Goal: Task Accomplishment & Management: Manage account settings

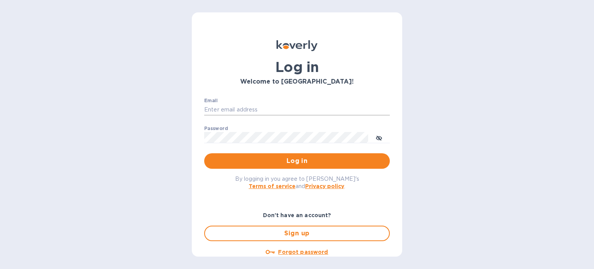
click at [293, 109] on input "Email" at bounding box center [297, 110] width 186 height 12
type input "[PERSON_NAME][EMAIL_ADDRESS][DOMAIN_NAME]"
click at [378, 135] on icon "toggle password visibility" at bounding box center [379, 138] width 6 height 6
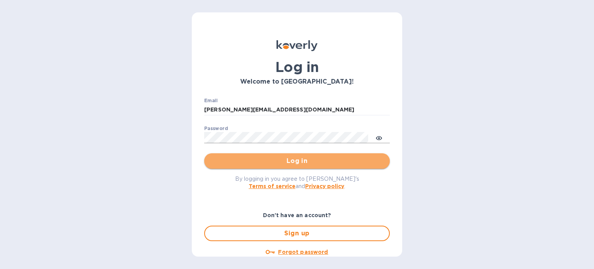
click at [306, 159] on span "Log in" at bounding box center [296, 160] width 173 height 9
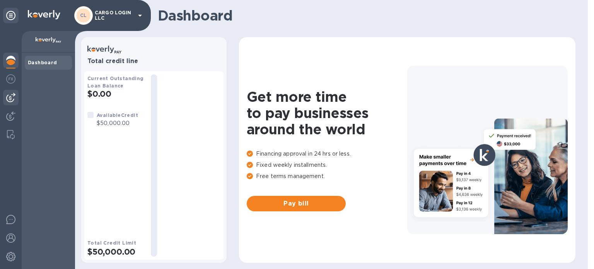
click at [11, 96] on img at bounding box center [10, 97] width 9 height 9
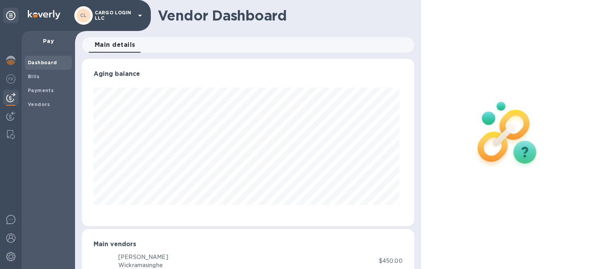
scroll to position [167, 329]
click at [36, 104] on b "Vendors" at bounding box center [39, 104] width 22 height 6
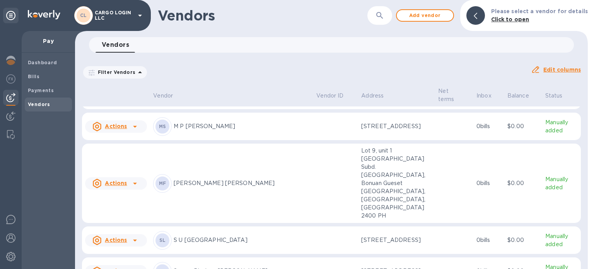
scroll to position [129, 0]
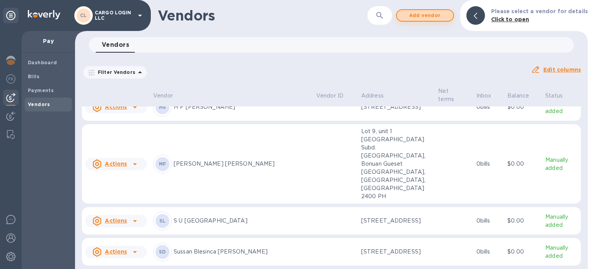
click at [425, 15] on span "Add vendor" at bounding box center [425, 15] width 44 height 9
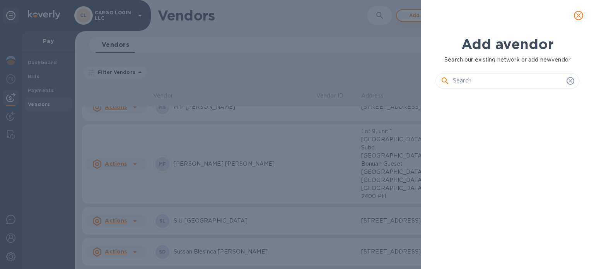
scroll to position [148, 147]
click at [469, 78] on input "text" at bounding box center [508, 81] width 111 height 12
paste input "Floriza"
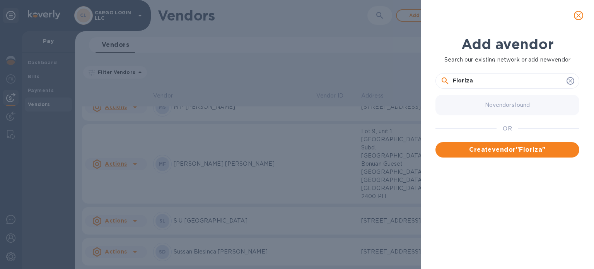
paste input "Oroc"
paste input "Bandanon"
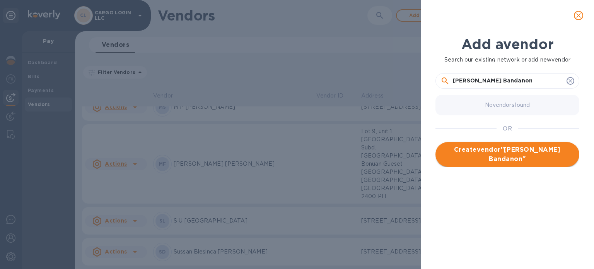
type input "[PERSON_NAME] Bandanon"
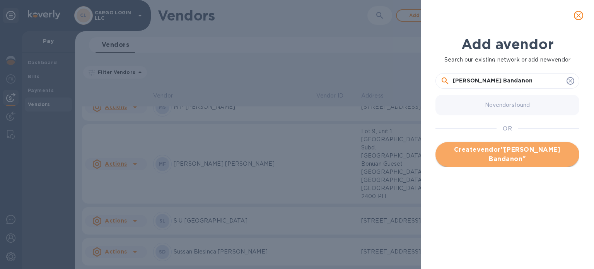
click at [516, 156] on span "Create vendor " [PERSON_NAME] Bandanon "" at bounding box center [507, 154] width 131 height 19
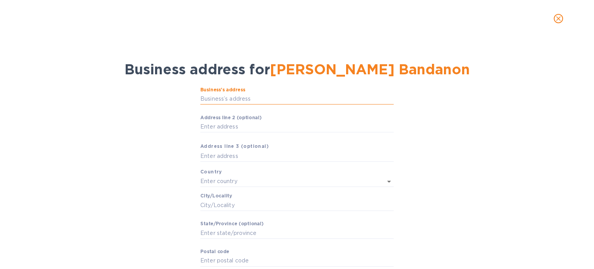
click at [270, 98] on input "Business’s аddress" at bounding box center [296, 99] width 193 height 12
paste input "Room 3, 2nd floor, [GEOGRAPHIC_DATA], Eagles,"
type input "Room 3, 2nd floor, [GEOGRAPHIC_DATA], Eagles,"
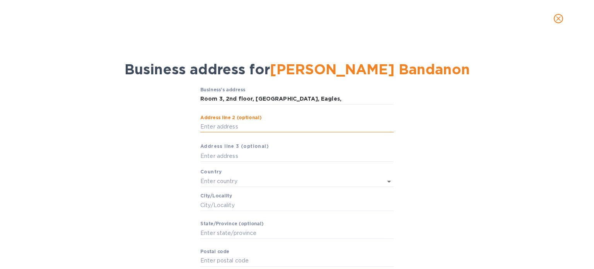
click at [266, 124] on input "Аddress line 2 (optional)" at bounding box center [296, 127] width 193 height 12
paste input "Barangay [PERSON_NAME]"
type input "Barangay [PERSON_NAME]"
click at [247, 155] on input "text" at bounding box center [296, 156] width 193 height 12
paste input "[GEOGRAPHIC_DATA], [GEOGRAPHIC_DATA] 6000"
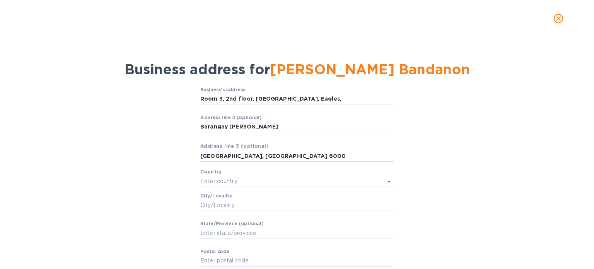
type input "[GEOGRAPHIC_DATA], [GEOGRAPHIC_DATA] 6000"
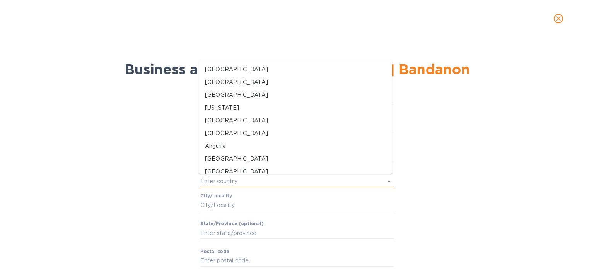
click at [258, 179] on input "text" at bounding box center [286, 181] width 172 height 11
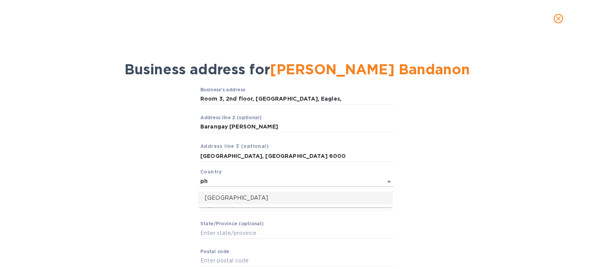
click at [248, 196] on p "[GEOGRAPHIC_DATA]" at bounding box center [295, 198] width 181 height 8
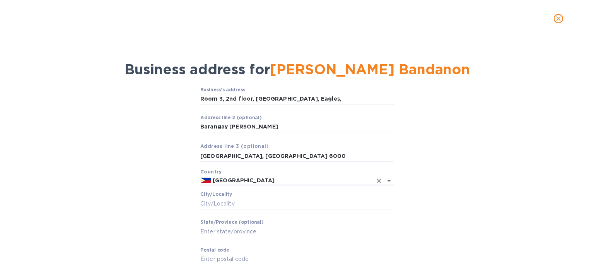
type input "[GEOGRAPHIC_DATA]"
click at [255, 202] on input "Сity/Locаlity" at bounding box center [296, 204] width 193 height 12
paste input "[GEOGRAPHIC_DATA]"
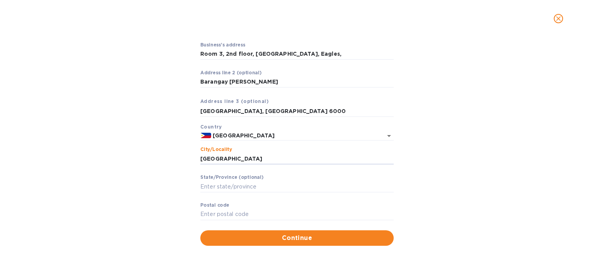
type input "[GEOGRAPHIC_DATA]"
click at [244, 184] on input "Stаte/Province (optional)" at bounding box center [296, 187] width 193 height 12
paste input "[GEOGRAPHIC_DATA]"
type input "[GEOGRAPHIC_DATA]"
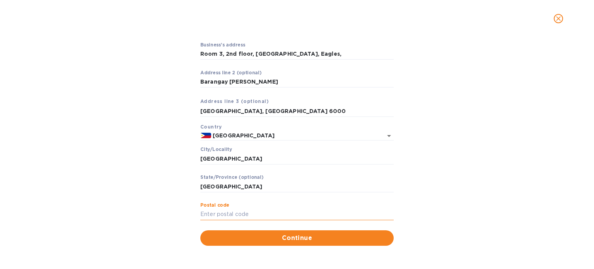
click at [261, 213] on input "Pоstal cоde" at bounding box center [296, 214] width 193 height 12
paste input "6000"
type input "6000"
click at [225, 186] on input "[GEOGRAPHIC_DATA]" at bounding box center [296, 187] width 193 height 12
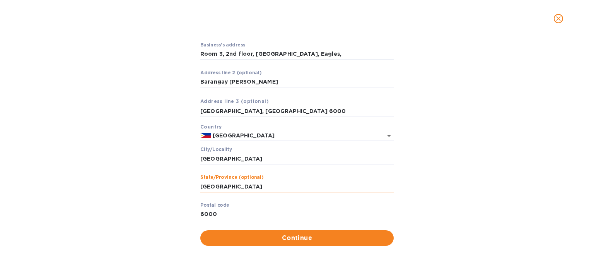
paste input "[GEOGRAPHIC_DATA]"
click at [202, 186] on input "[GEOGRAPHIC_DATA]" at bounding box center [296, 187] width 193 height 12
type input "[GEOGRAPHIC_DATA]"
click at [292, 239] on span "Continue" at bounding box center [296, 237] width 181 height 9
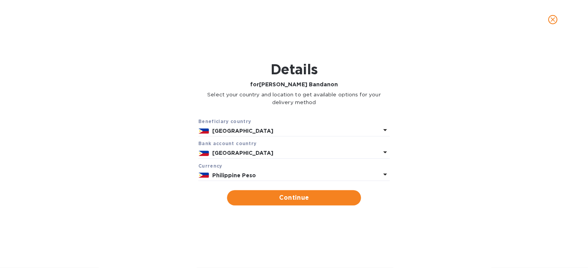
scroll to position [167, 329]
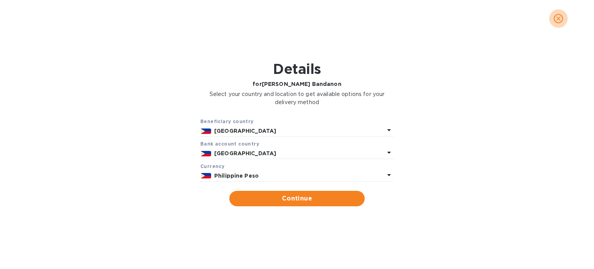
click at [560, 17] on icon "close" at bounding box center [558, 19] width 8 height 8
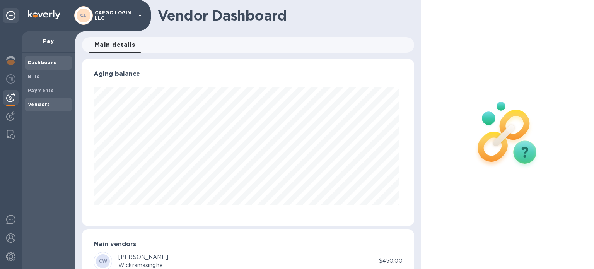
click at [43, 102] on b "Vendors" at bounding box center [39, 104] width 22 height 6
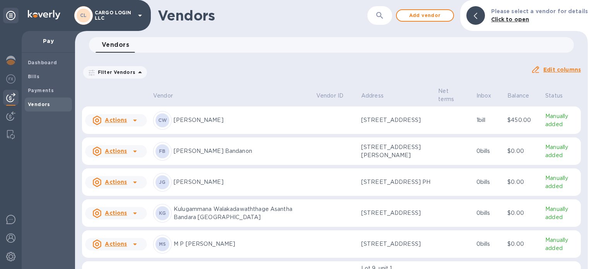
click at [250, 160] on div "FB [PERSON_NAME] Bandanon" at bounding box center [231, 151] width 157 height 19
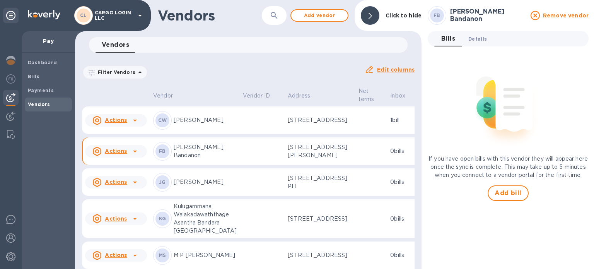
click at [476, 38] on span "Details 0" at bounding box center [477, 39] width 19 height 8
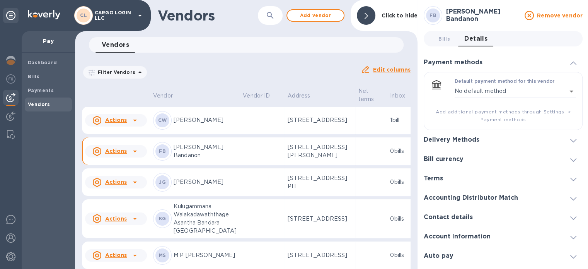
scroll to position [5, 0]
click at [229, 165] on td "FB [PERSON_NAME] Bandanon" at bounding box center [195, 151] width 90 height 28
click at [134, 152] on icon at bounding box center [135, 151] width 4 height 2
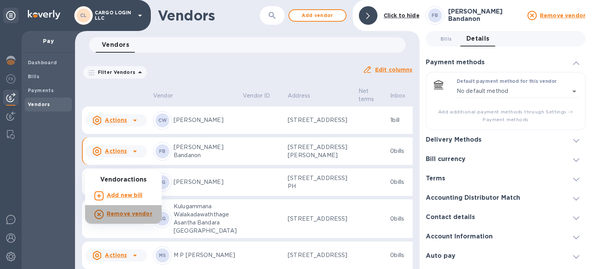
click at [133, 213] on b "Remove vendor" at bounding box center [130, 213] width 46 height 6
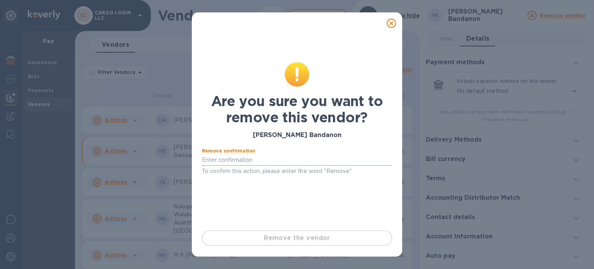
click at [258, 160] on input "text" at bounding box center [297, 160] width 190 height 12
click at [304, 171] on p "To confirm this action, please enter the word "Remove"" at bounding box center [297, 171] width 190 height 9
click at [274, 159] on input "INCORRCET ESTATE" at bounding box center [297, 160] width 190 height 12
type input "I"
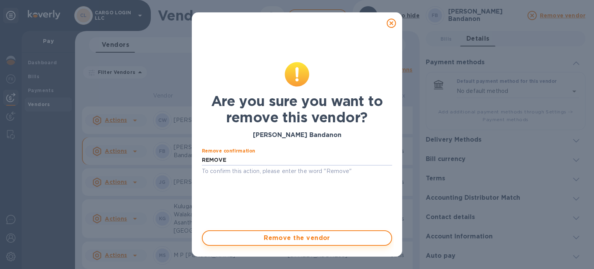
type input "REMOVE"
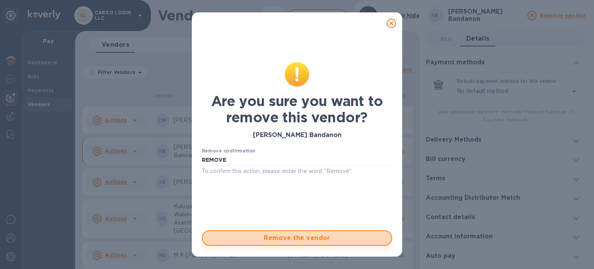
click at [309, 238] on span "Remove the vendor" at bounding box center [297, 237] width 176 height 9
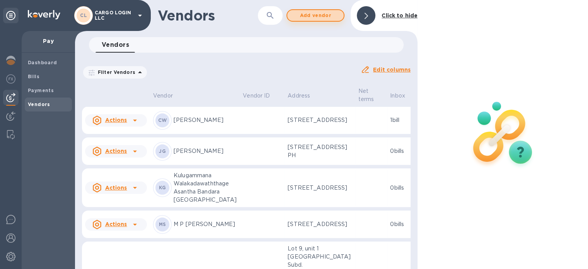
click at [323, 11] on span "Add vendor" at bounding box center [315, 15] width 44 height 9
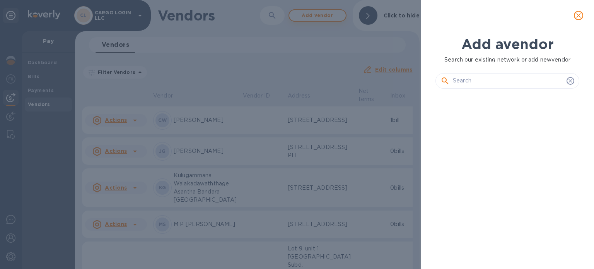
scroll to position [148, 147]
click at [464, 78] on input "text" at bounding box center [508, 81] width 111 height 12
paste input "Floriza"
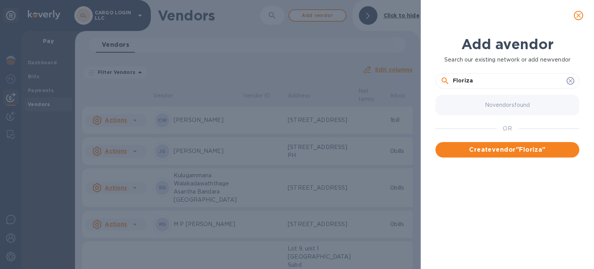
paste input "Oroc"
paste input "Bandanon"
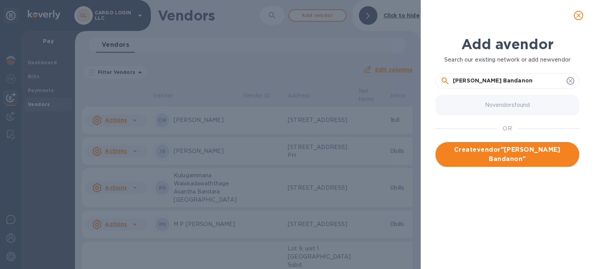
type input "[PERSON_NAME] Bandanon"
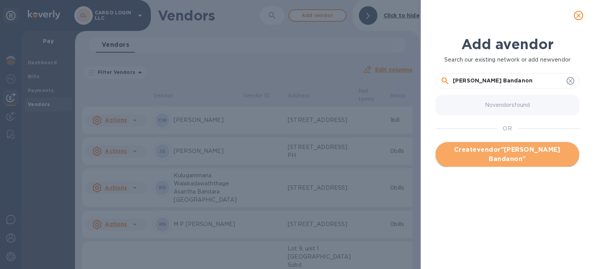
click at [500, 149] on span "Create vendor " [PERSON_NAME] Bandanon "" at bounding box center [507, 154] width 131 height 19
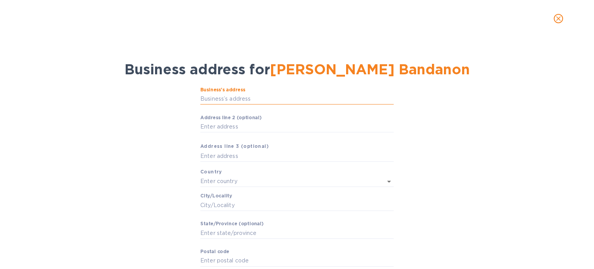
click at [270, 99] on input "Business’s аddress" at bounding box center [296, 99] width 193 height 12
paste input "Room 3, 2nd floor, [GEOGRAPHIC_DATA],"
type input "Room 3, 2nd floor, [GEOGRAPHIC_DATA],"
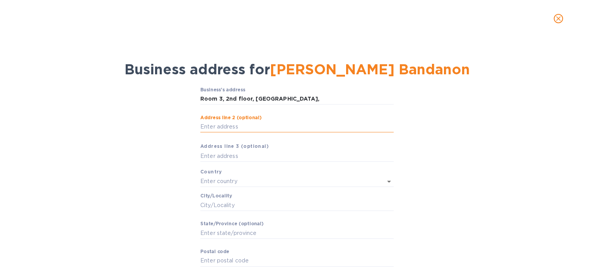
click at [266, 128] on input "Аddress line 2 (optional)" at bounding box center [296, 127] width 193 height 12
paste input "Eagles, Barangay [PERSON_NAME],"
type input "Eagles, Barangay [PERSON_NAME],"
click at [260, 153] on input "text" at bounding box center [296, 156] width 193 height 12
paste input "[GEOGRAPHIC_DATA], [GEOGRAPHIC_DATA] 6000"
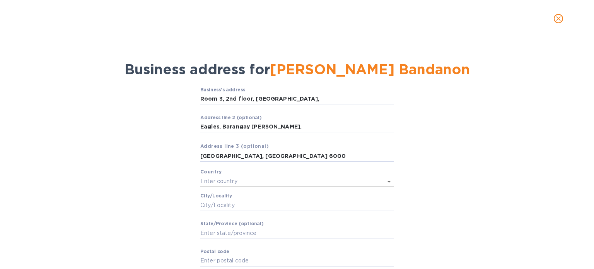
type input "[GEOGRAPHIC_DATA], [GEOGRAPHIC_DATA] 6000"
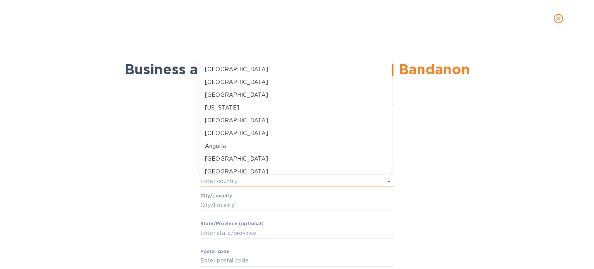
click at [269, 182] on input "text" at bounding box center [286, 181] width 172 height 11
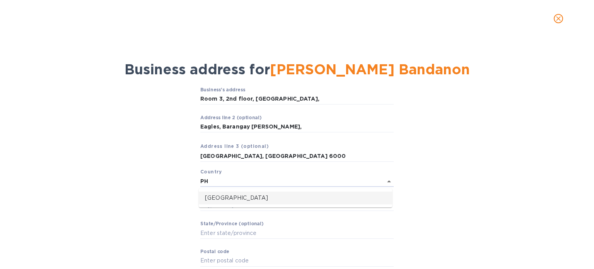
click at [257, 196] on p "[GEOGRAPHIC_DATA]" at bounding box center [295, 198] width 181 height 8
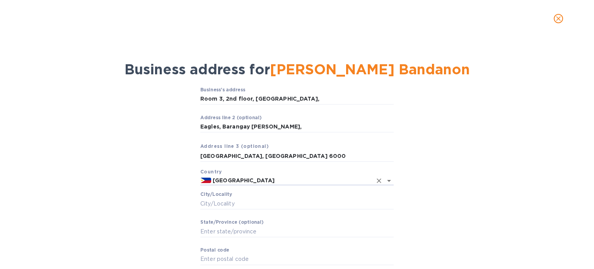
type input "[GEOGRAPHIC_DATA]"
click at [259, 203] on input "Сity/Locаlity" at bounding box center [296, 204] width 193 height 12
paste input "[GEOGRAPHIC_DATA]"
type input "[GEOGRAPHIC_DATA]"
click at [239, 228] on input "Stаte/Province (optional)" at bounding box center [296, 231] width 193 height 12
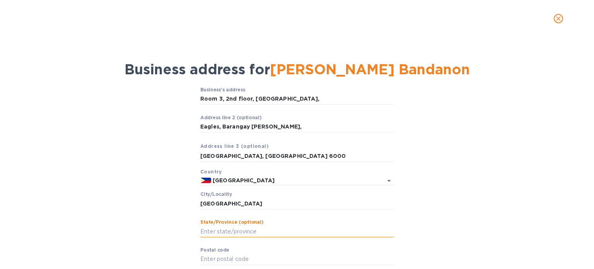
paste input "[GEOGRAPHIC_DATA]"
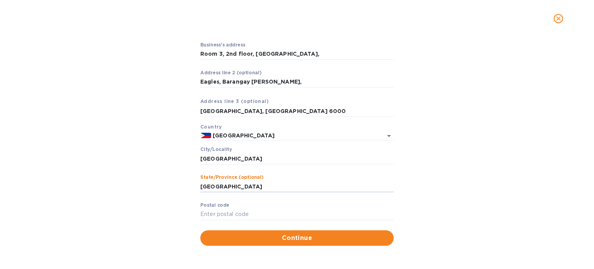
type input "[GEOGRAPHIC_DATA]"
click at [268, 212] on input "Pоstal cоde" at bounding box center [296, 214] width 193 height 12
paste input "6000"
type input "6000"
click at [300, 239] on span "Continue" at bounding box center [296, 237] width 181 height 9
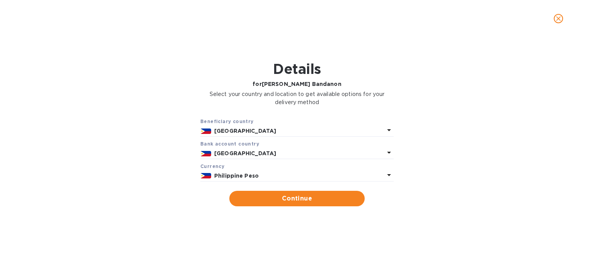
click at [280, 174] on p "Philippine Peso" at bounding box center [299, 176] width 170 height 8
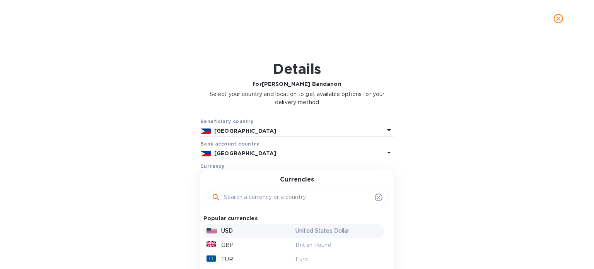
click at [260, 231] on div "USD" at bounding box center [249, 230] width 89 height 11
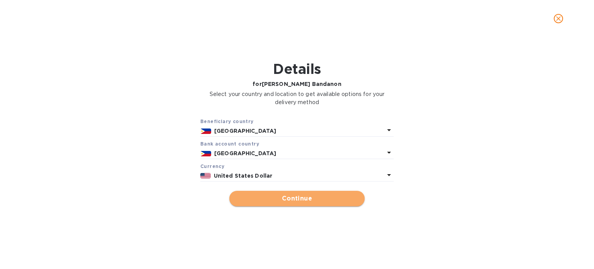
click at [299, 199] on span "Continue" at bounding box center [296, 198] width 123 height 9
type input "[PERSON_NAME] Bandanon"
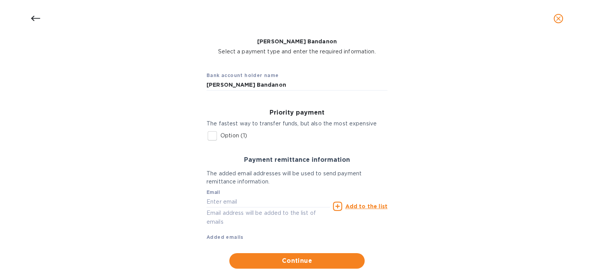
scroll to position [43, 0]
click at [215, 136] on input "Option (1)" at bounding box center [212, 135] width 16 height 16
checkbox input "true"
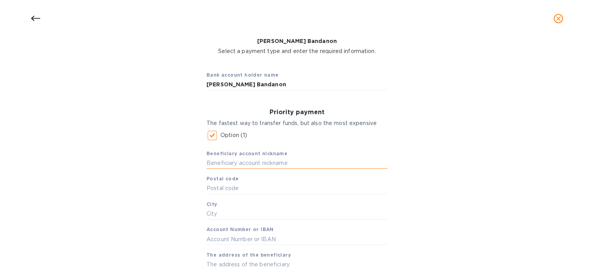
click at [289, 162] on input "text" at bounding box center [296, 163] width 181 height 12
drag, startPoint x: 205, startPoint y: 155, endPoint x: 283, endPoint y: 156, distance: 78.1
click at [283, 156] on div "Beneficiary account nickname Postal code City Account Number or IBAN The addres…" at bounding box center [296, 219] width 181 height 152
copy div "Beneficiary account nickname"
drag, startPoint x: 204, startPoint y: 85, endPoint x: 271, endPoint y: 85, distance: 66.5
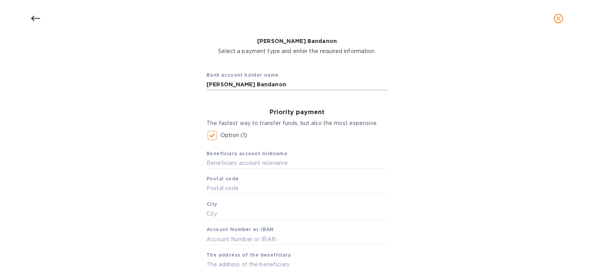
click at [271, 85] on div "Bank account holder name [PERSON_NAME]" at bounding box center [296, 81] width 193 height 32
drag, startPoint x: 271, startPoint y: 85, endPoint x: 196, endPoint y: 85, distance: 74.6
click at [196, 85] on div "Bank account holder name [PERSON_NAME] Bandanon Priority payment The fastest wa…" at bounding box center [297, 242] width 574 height 365
click at [264, 162] on input "text" at bounding box center [296, 163] width 181 height 12
paste input "[PERSON_NAME] Bandanon"
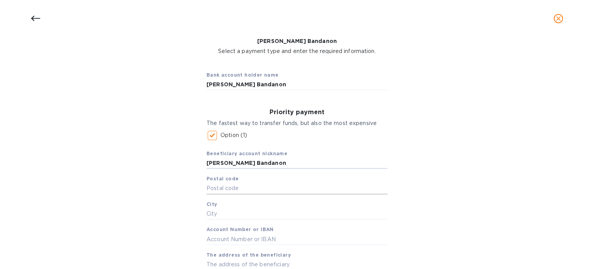
type input "[PERSON_NAME] Bandanon"
click at [264, 187] on input "text" at bounding box center [296, 188] width 181 height 12
paste input "6000"
type input "6000"
click at [237, 214] on input "text" at bounding box center [296, 214] width 181 height 12
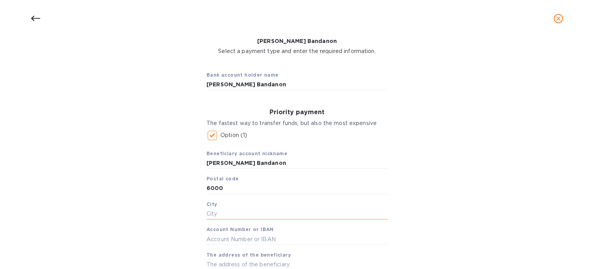
paste input "[GEOGRAPHIC_DATA]"
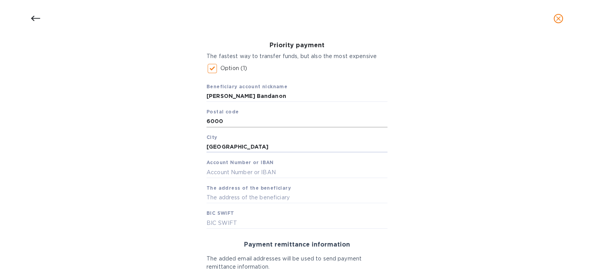
scroll to position [111, 0]
type input "[GEOGRAPHIC_DATA]"
drag, startPoint x: 273, startPoint y: 95, endPoint x: 198, endPoint y: 92, distance: 75.1
click at [198, 92] on div "Bank account holder name [PERSON_NAME] Bandanon Priority payment The fastest wa…" at bounding box center [297, 174] width 574 height 365
paste input "[PERSON_NAME]"
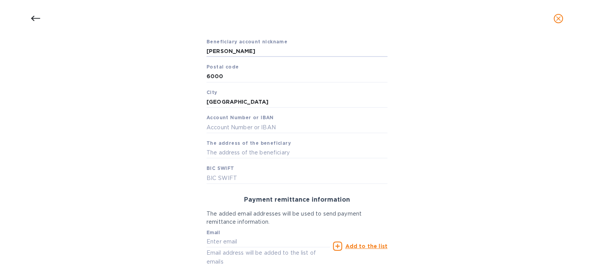
scroll to position [155, 0]
type input "[PERSON_NAME]"
click at [252, 125] on input "text" at bounding box center [296, 127] width 181 height 12
paste input "1093 2393 3416"
type input "1093 2393 3416"
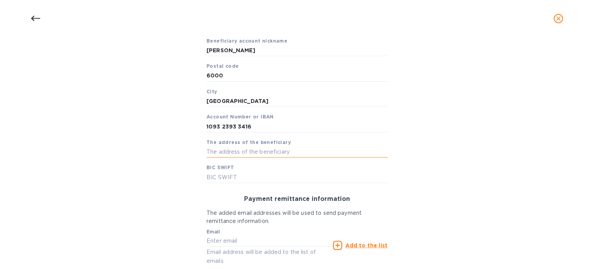
click at [254, 151] on input "text" at bounding box center [296, 152] width 181 height 12
paste input "[STREET_ADDRESS][PERSON_NAME]"
type input "[STREET_ADDRESS][PERSON_NAME]"
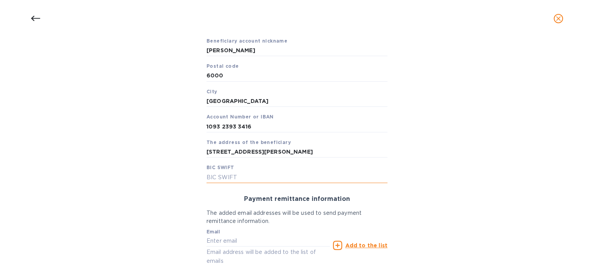
click at [248, 179] on input "text" at bounding box center [296, 177] width 181 height 12
paste input "[SWIFT_CODE]"
type input "[SWIFT_CODE]"
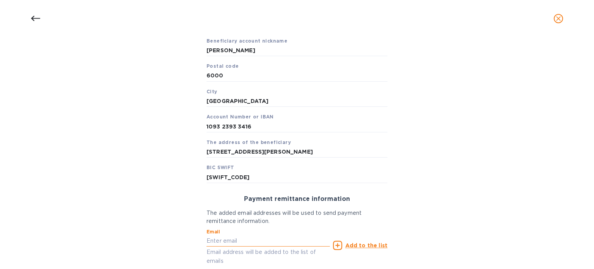
click at [242, 239] on input "text" at bounding box center [267, 241] width 123 height 12
paste input "[EMAIL_ADDRESS][DOMAIN_NAME]"
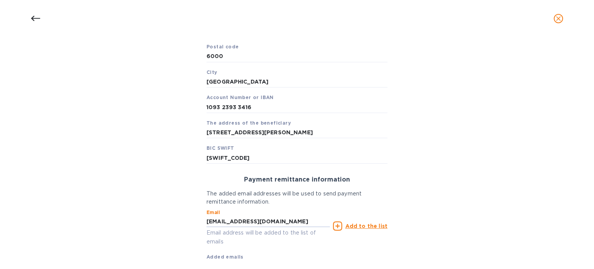
scroll to position [178, 0]
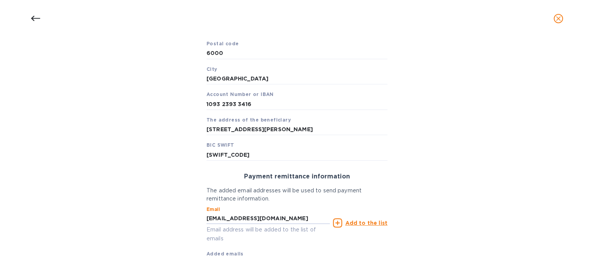
type input "[EMAIL_ADDRESS][DOMAIN_NAME]"
click at [360, 224] on u "Add to the list" at bounding box center [366, 223] width 42 height 6
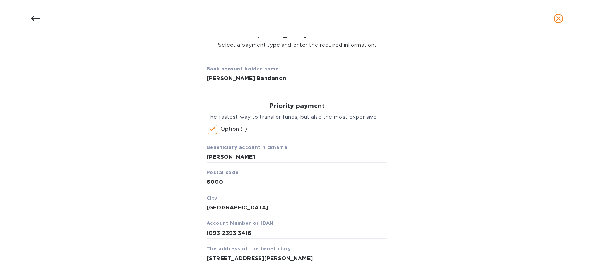
scroll to position [49, 0]
drag, startPoint x: 270, startPoint y: 77, endPoint x: 193, endPoint y: 80, distance: 77.0
click at [193, 80] on div "Bank account holder name [PERSON_NAME] Bandanon Priority payment The fastest wa…" at bounding box center [297, 244] width 574 height 380
drag, startPoint x: 251, startPoint y: 156, endPoint x: 200, endPoint y: 155, distance: 50.7
click at [200, 155] on div "Priority payment The fastest way to transfer funds, but also the most expensive…" at bounding box center [296, 196] width 193 height 199
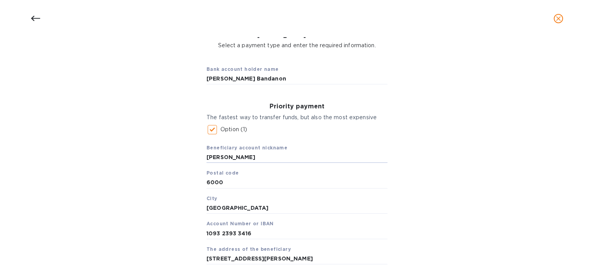
paste input "[PERSON_NAME] Bandanon"
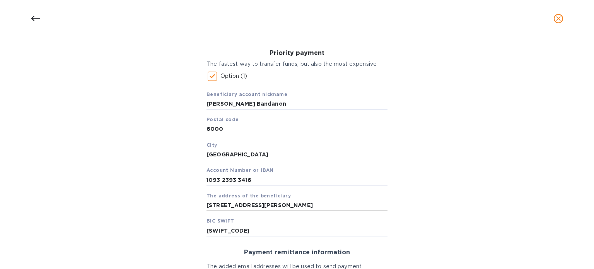
scroll to position [101, 0]
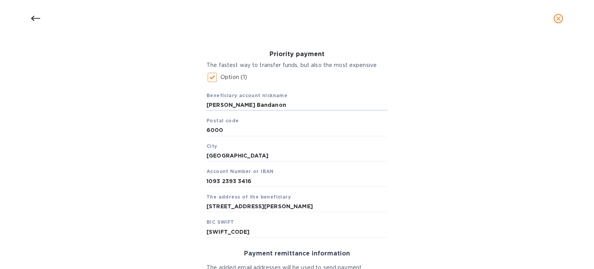
drag, startPoint x: 275, startPoint y: 105, endPoint x: 196, endPoint y: 102, distance: 79.3
click at [196, 102] on div "Bank account holder name [PERSON_NAME] Bandanon Priority payment The fastest wa…" at bounding box center [297, 192] width 574 height 380
paste input "LORIZA BANDAJON OROC"
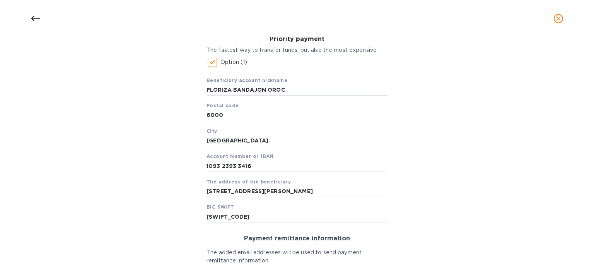
scroll to position [113, 0]
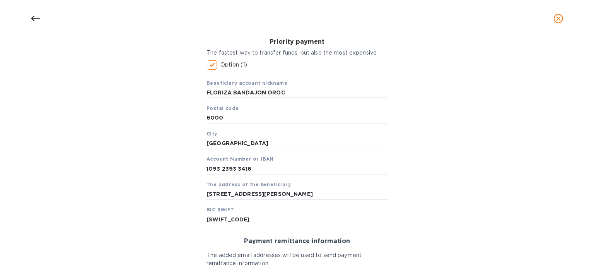
type input "FLORIZA BANDAJON OROC"
click at [353, 193] on input "[STREET_ADDRESS][PERSON_NAME]" at bounding box center [296, 194] width 181 height 12
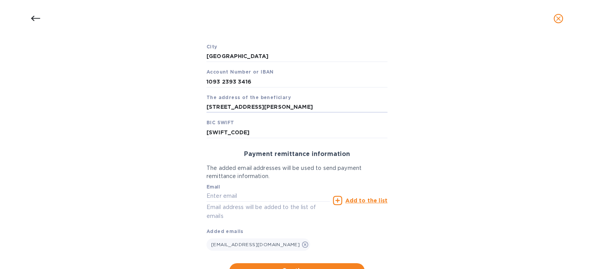
scroll to position [234, 0]
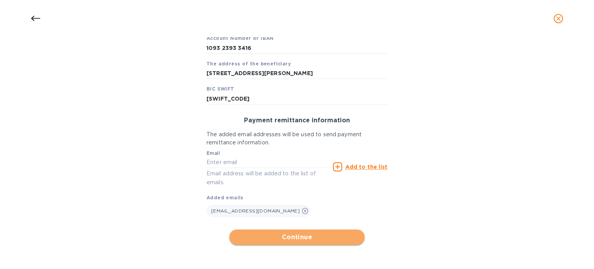
click at [305, 236] on span "Continue" at bounding box center [296, 236] width 123 height 9
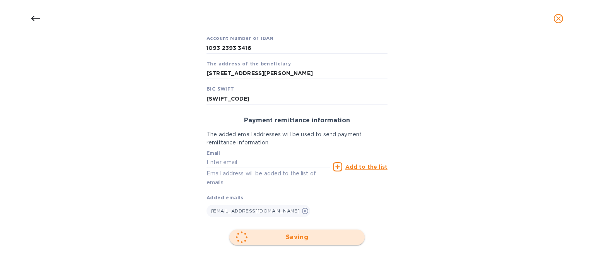
scroll to position [151, 0]
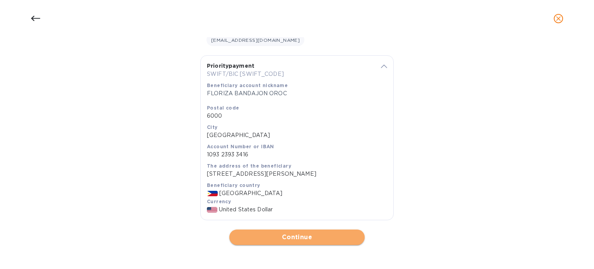
click at [302, 236] on span "Continue" at bounding box center [296, 236] width 123 height 9
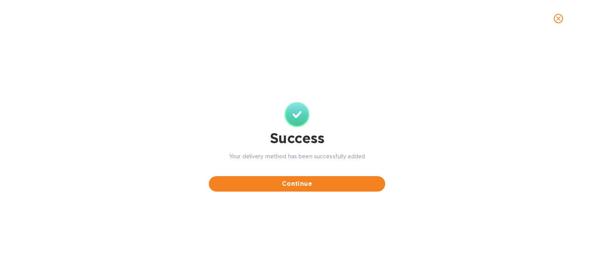
scroll to position [0, 0]
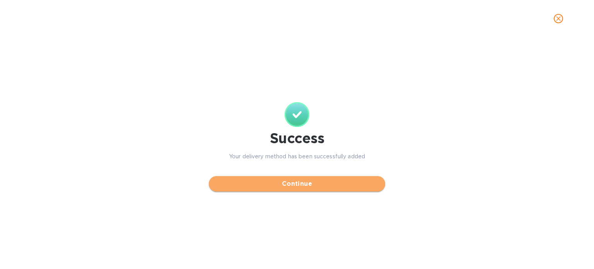
click at [319, 182] on span "Continue" at bounding box center [297, 183] width 164 height 9
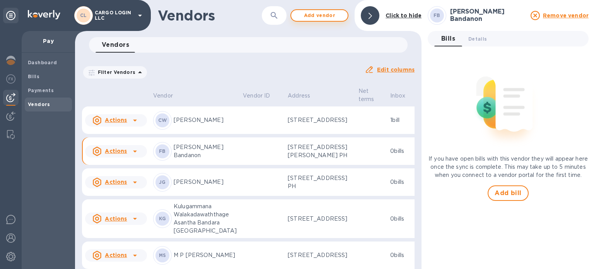
click at [323, 15] on span "Add vendor" at bounding box center [319, 15] width 44 height 9
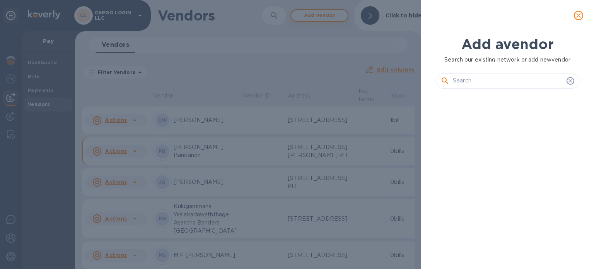
scroll to position [148, 147]
click at [457, 77] on input "text" at bounding box center [508, 81] width 111 height 12
paste input "Dellon [PERSON_NAME]"
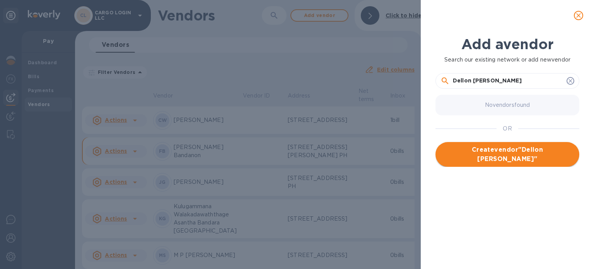
type input "Dellon [PERSON_NAME]"
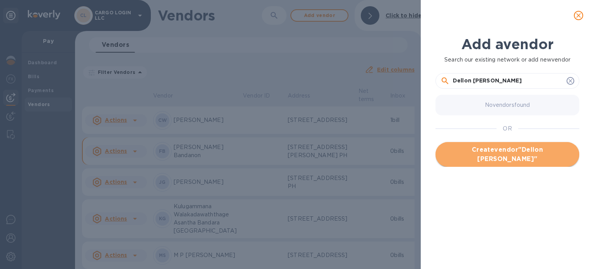
click at [489, 153] on span "Create vendor " Dellon [PERSON_NAME] "" at bounding box center [507, 154] width 131 height 19
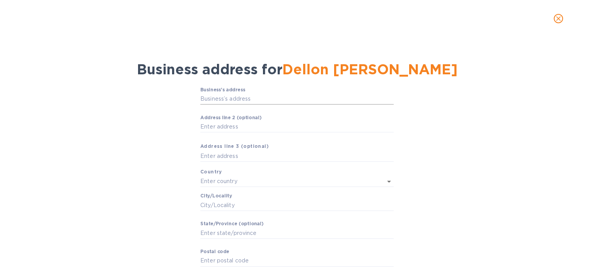
click at [269, 100] on input "Business’s аddress" at bounding box center [296, 99] width 193 height 12
paste input "[STREET_ADDRESS]"
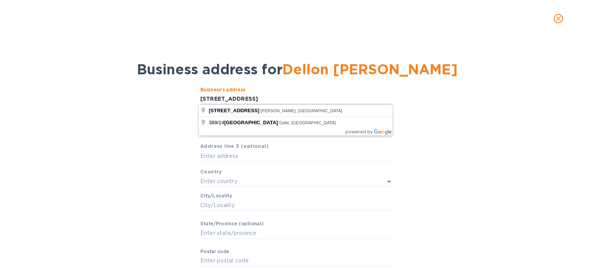
type input "[STREET_ADDRESS]"
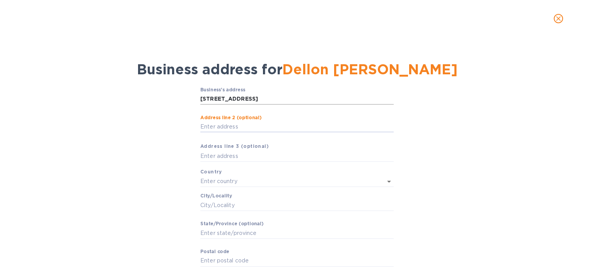
paste input "Batagama South"
type input "Batagama South"
click at [257, 155] on input "text" at bounding box center [296, 156] width 193 height 12
paste input "Kandana"
type input "Kandana"
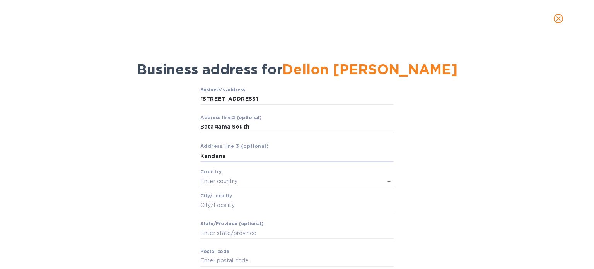
click at [258, 182] on input "text" at bounding box center [286, 181] width 172 height 11
click at [246, 213] on p "[GEOGRAPHIC_DATA]" at bounding box center [295, 210] width 181 height 8
type input "[GEOGRAPHIC_DATA]"
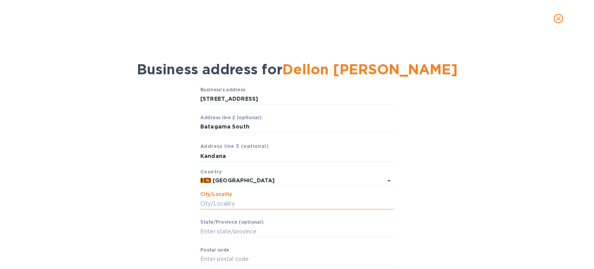
click at [257, 205] on input "Сity/Locаlity" at bounding box center [296, 204] width 193 height 12
type input "k"
type input "K"
click at [218, 154] on input "Kandana" at bounding box center [296, 156] width 193 height 12
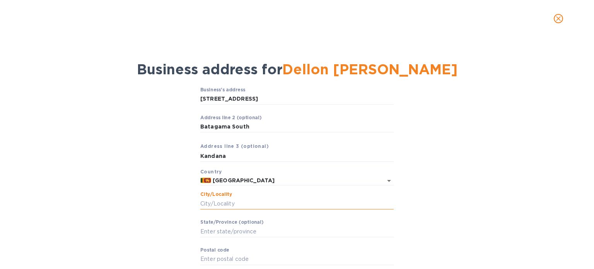
click at [236, 205] on input "Сity/Locаlity" at bounding box center [296, 204] width 193 height 12
paste input "Kandana"
type input "Kandana"
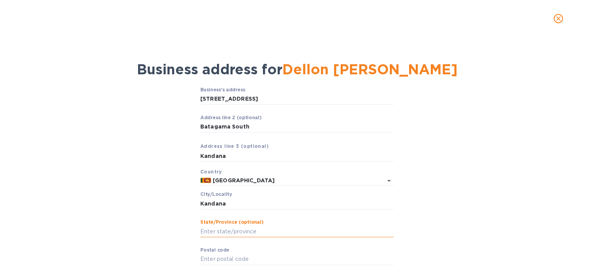
click at [266, 230] on input "Stаte/Province (optional)" at bounding box center [296, 231] width 193 height 12
type input "[GEOGRAPHIC_DATA]"
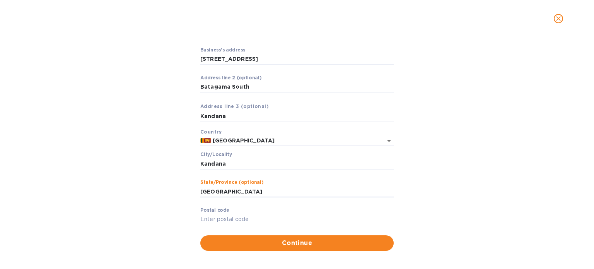
scroll to position [45, 0]
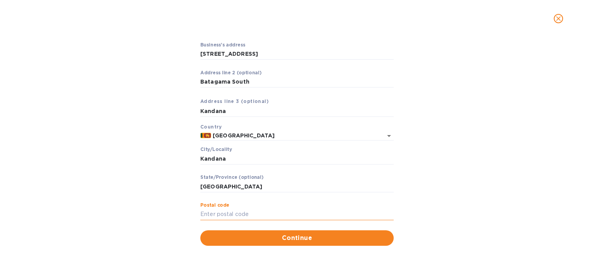
click at [268, 215] on input "Pоstal cоde" at bounding box center [296, 214] width 193 height 12
paste input "11320"
type input "11320"
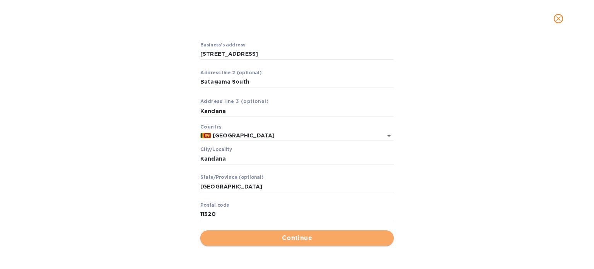
click at [291, 240] on span "Continue" at bounding box center [296, 237] width 181 height 9
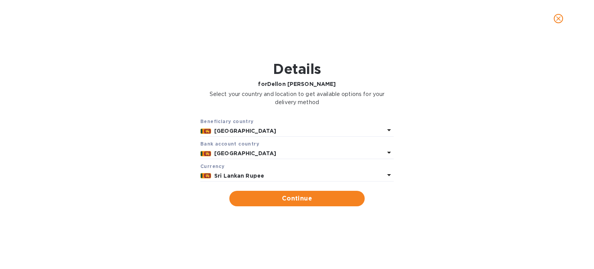
click at [277, 176] on p "Sri Lankan Rupee" at bounding box center [299, 176] width 170 height 8
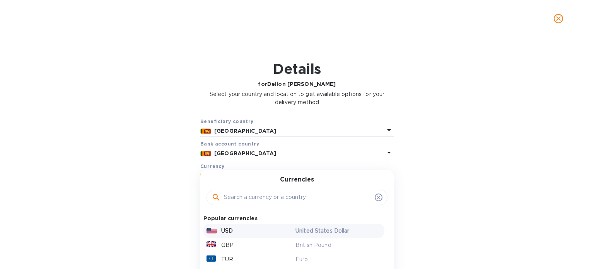
click at [255, 233] on div "USD" at bounding box center [249, 230] width 89 height 11
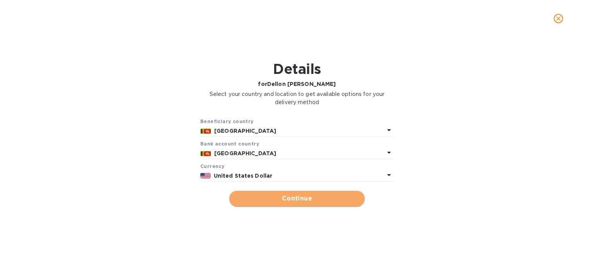
click at [287, 194] on span "Continue" at bounding box center [296, 198] width 123 height 9
type input "Dellon [PERSON_NAME]"
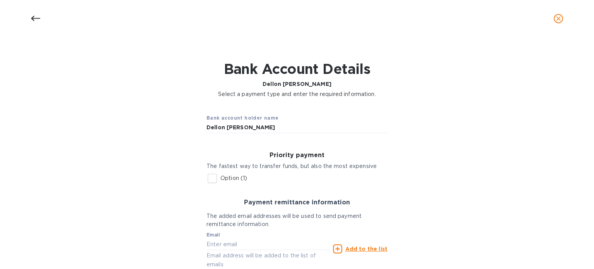
click at [208, 178] on input "Option (1)" at bounding box center [212, 178] width 16 height 16
checkbox input "true"
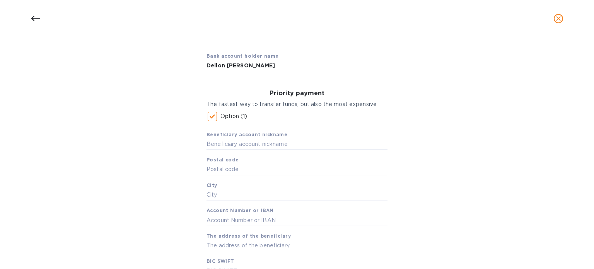
scroll to position [63, 0]
click at [275, 143] on input "text" at bounding box center [296, 143] width 181 height 12
paste input "Dellon [PERSON_NAME]"
type input "Dellon [PERSON_NAME]"
click at [273, 168] on input "text" at bounding box center [296, 168] width 181 height 12
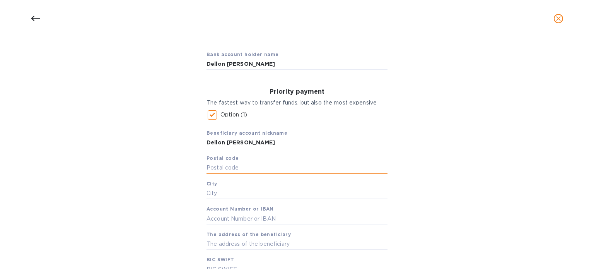
paste input "11320"
type input "11320"
click at [251, 196] on input "text" at bounding box center [296, 194] width 181 height 12
type input "K"
paste input "Kandana"
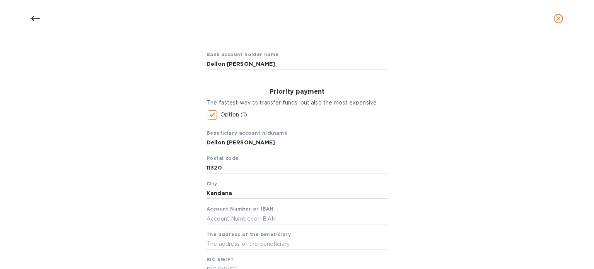
type input "Kandana"
click at [260, 217] on input "text" at bounding box center [296, 219] width 181 height 12
paste input "5000612215"
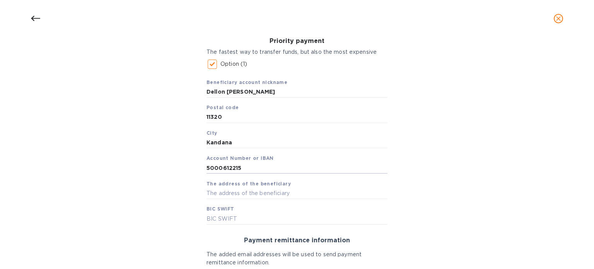
scroll to position [116, 0]
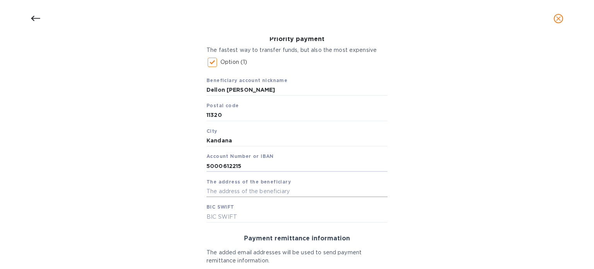
type input "5000612215"
click at [305, 190] on input "text" at bounding box center [296, 192] width 181 height 12
paste input "[STREET_ADDRESS],"
paste input "Batagama South,"
paste input "Kandana"
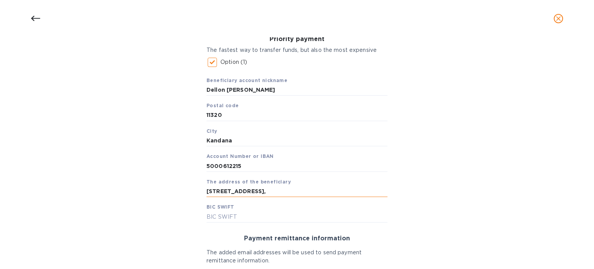
paste input "[GEOGRAPHIC_DATA]."
type input "[STREET_ADDRESS]."
click at [264, 213] on input "text" at bounding box center [296, 217] width 181 height 12
paste input "[SWIFT_CODE]"
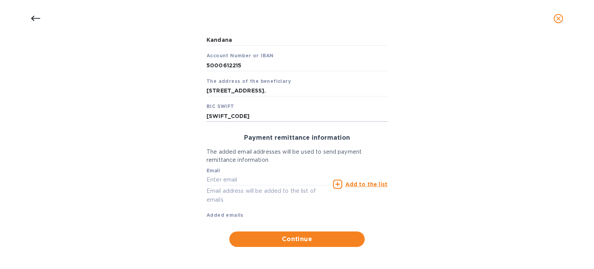
scroll to position [218, 0]
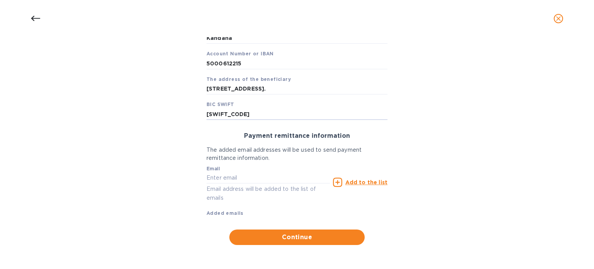
type input "[SWIFT_CODE]"
click at [270, 179] on input "text" at bounding box center [267, 178] width 123 height 12
paste input "[EMAIL_ADDRESS][DOMAIN_NAME]"
type input "[EMAIL_ADDRESS][DOMAIN_NAME]"
click at [369, 182] on u "Add to the list" at bounding box center [366, 182] width 42 height 6
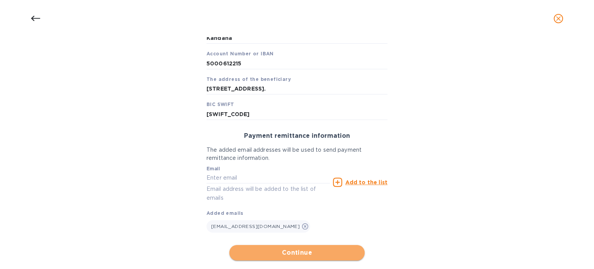
click at [302, 255] on span "Continue" at bounding box center [296, 252] width 123 height 9
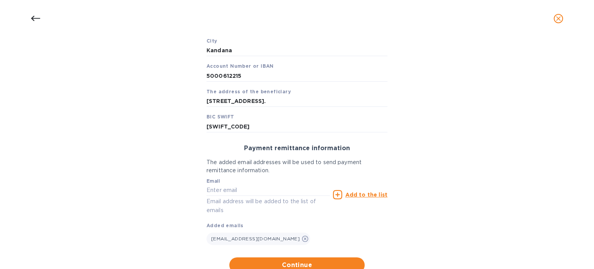
scroll to position [234, 0]
click at [382, 100] on input "[STREET_ADDRESS]." at bounding box center [296, 102] width 181 height 12
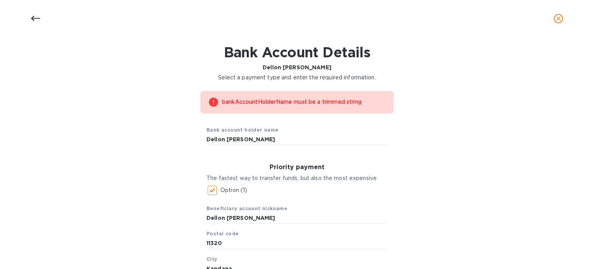
scroll to position [15, 0]
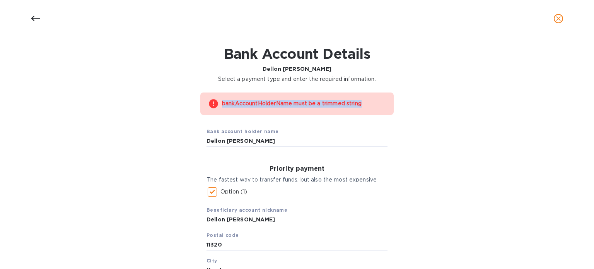
drag, startPoint x: 365, startPoint y: 104, endPoint x: 217, endPoint y: 109, distance: 148.2
click at [217, 109] on div "bankAccountHolderName must be a trimmed string" at bounding box center [296, 103] width 193 height 22
copy div "bankAccountHolderName must be a trimmed string"
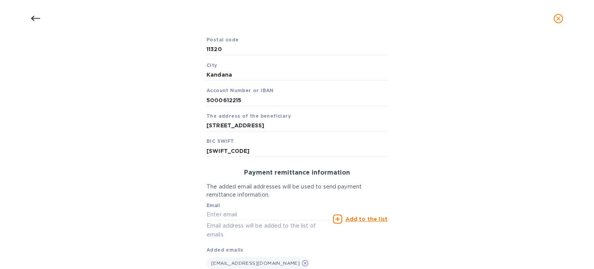
scroll to position [263, 0]
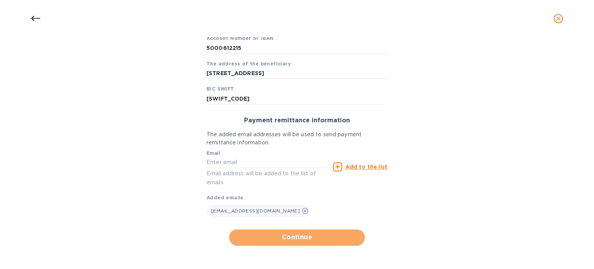
click at [304, 237] on span "Continue" at bounding box center [296, 236] width 123 height 9
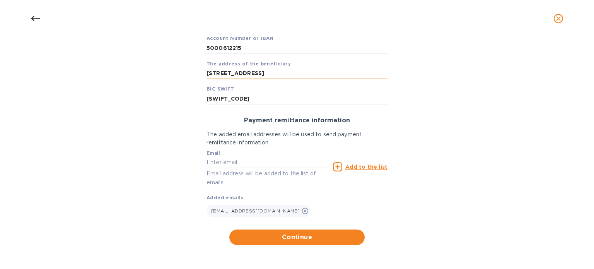
click at [378, 71] on input "[STREET_ADDRESS]" at bounding box center [296, 74] width 181 height 12
type input "[STREET_ADDRESS]"
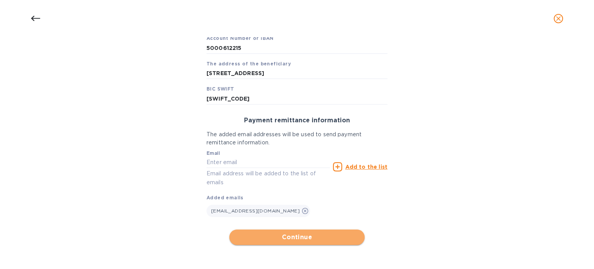
click at [310, 239] on span "Continue" at bounding box center [296, 236] width 123 height 9
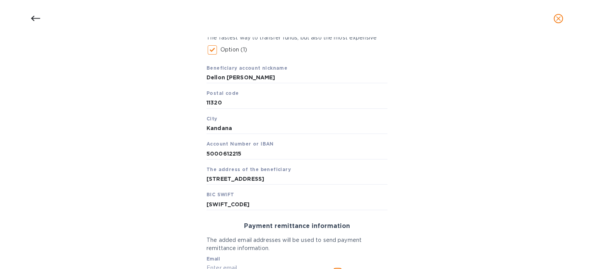
scroll to position [155, 0]
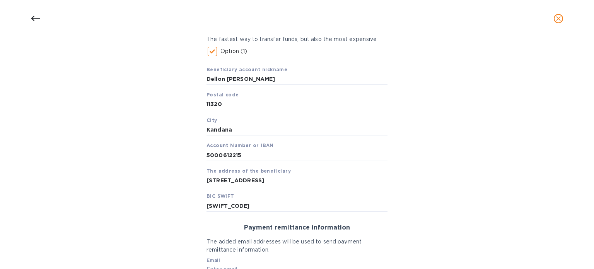
click at [36, 18] on icon at bounding box center [35, 18] width 9 height 9
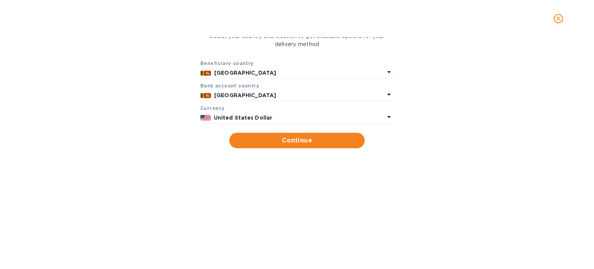
scroll to position [0, 0]
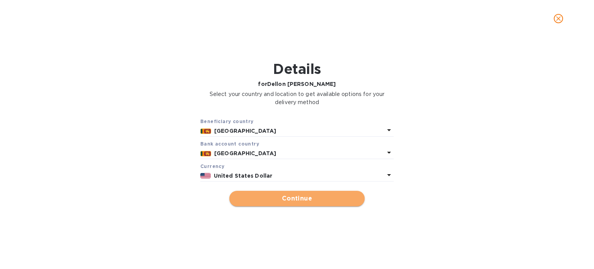
click at [285, 198] on span "Continue" at bounding box center [296, 198] width 123 height 9
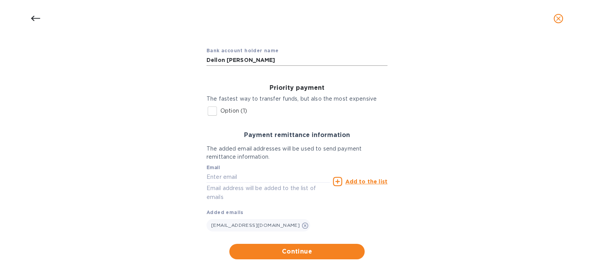
scroll to position [66, 0]
click at [209, 110] on input "Option (1)" at bounding box center [212, 112] width 16 height 16
checkbox input "true"
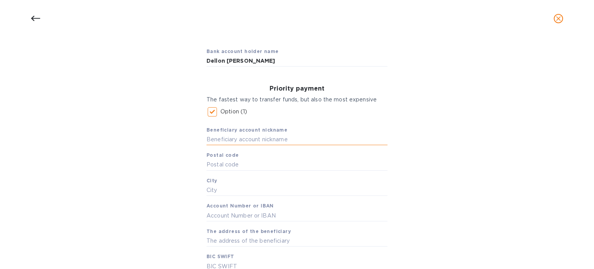
click at [260, 136] on input "text" at bounding box center [296, 140] width 181 height 12
click at [272, 140] on input "text" at bounding box center [296, 140] width 181 height 12
paste input "Dellon [PERSON_NAME]"
type input "Dellon [PERSON_NAME]"
click at [251, 167] on input "text" at bounding box center [296, 165] width 181 height 12
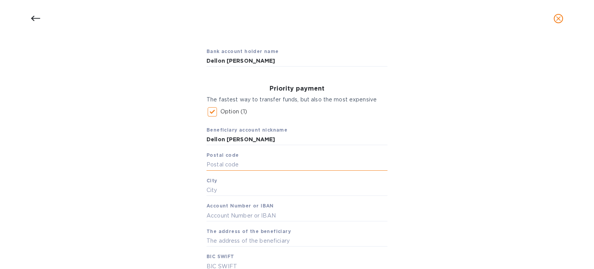
paste input "11320"
type input "11320"
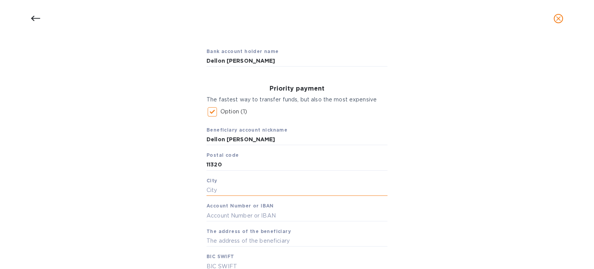
click at [235, 188] on input "text" at bounding box center [296, 190] width 181 height 12
type input "K"
paste input "Kandana"
type input "Kandana"
click at [241, 213] on input "text" at bounding box center [296, 216] width 181 height 12
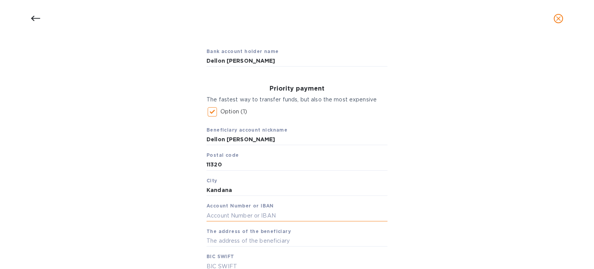
paste input "5000612215"
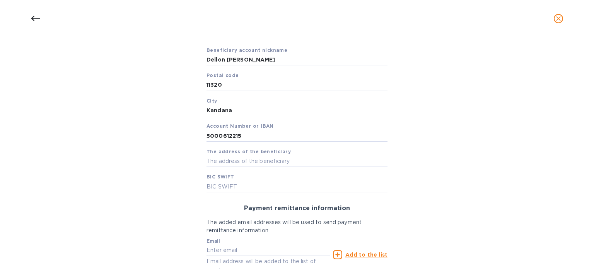
scroll to position [147, 0]
type input "5000612215"
click at [237, 161] on input "text" at bounding box center [296, 161] width 181 height 12
paste input "[STREET_ADDRESS]."
type input "[STREET_ADDRESS]."
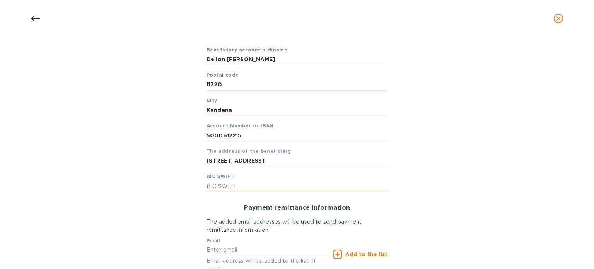
click at [265, 188] on input "text" at bounding box center [296, 186] width 181 height 12
paste input "[SWIFT_CODE]"
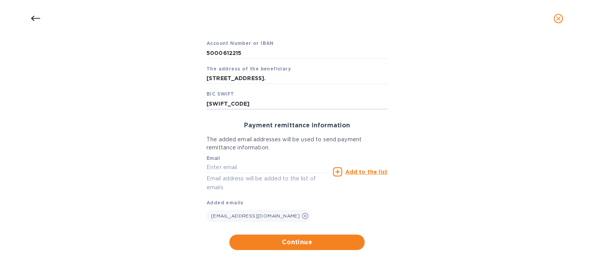
scroll to position [230, 0]
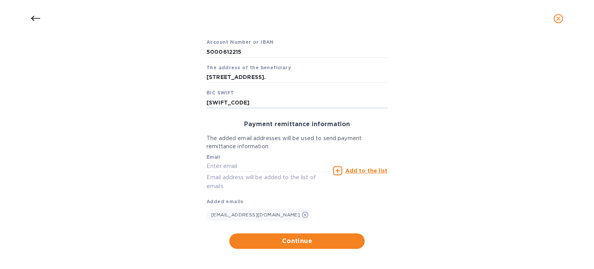
type input "[SWIFT_CODE]"
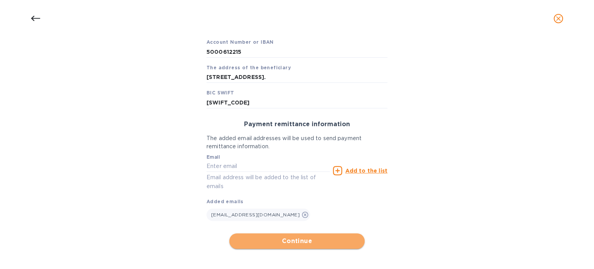
click at [311, 240] on span "Continue" at bounding box center [296, 240] width 123 height 9
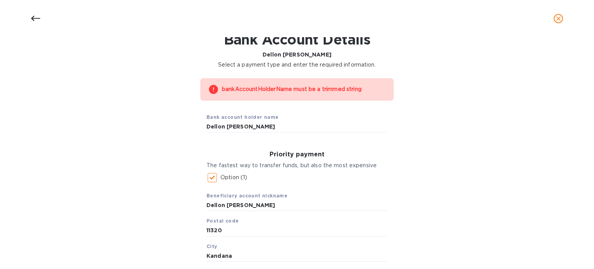
scroll to position [0, 0]
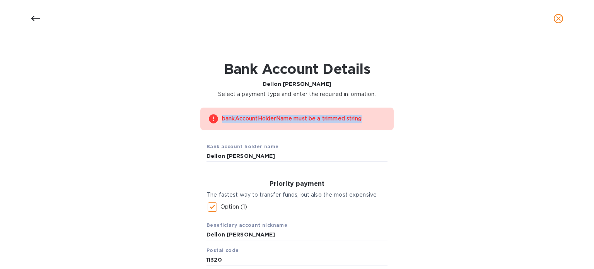
drag, startPoint x: 367, startPoint y: 118, endPoint x: 218, endPoint y: 116, distance: 148.9
click at [218, 116] on div "bankAccountHolderName must be a trimmed string" at bounding box center [296, 118] width 193 height 22
copy div "bankAccountHolderName must be a trimmed string"
click at [293, 154] on input "Dellon [PERSON_NAME]" at bounding box center [296, 156] width 181 height 12
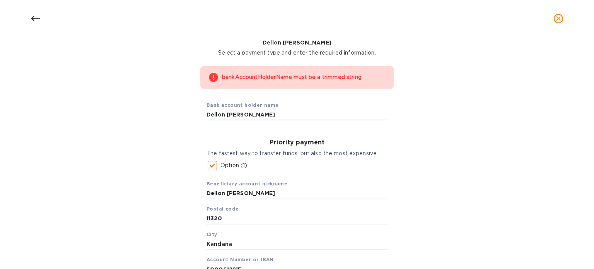
scroll to position [42, 0]
type input "Dellon [PERSON_NAME]"
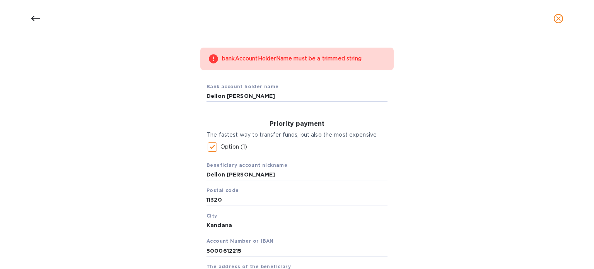
scroll to position [55, 0]
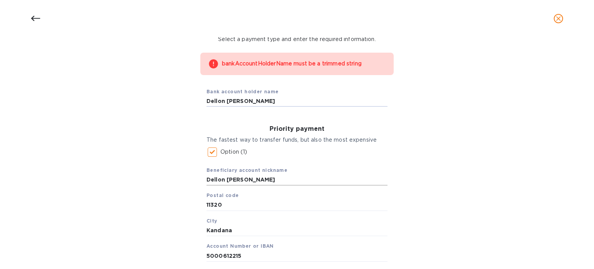
click at [238, 179] on input "Dellon [PERSON_NAME]" at bounding box center [296, 180] width 181 height 12
drag, startPoint x: 247, startPoint y: 178, endPoint x: 204, endPoint y: 179, distance: 42.9
click at [204, 179] on div "Priority payment The fastest way to transfer funds, but also the most expensive…" at bounding box center [296, 218] width 193 height 199
paste input "[PERSON_NAME]"
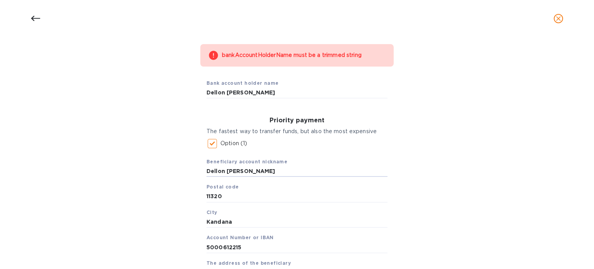
scroll to position [63, 0]
type input "Dellon [PERSON_NAME]"
click at [459, 171] on div "bankAccountHolderName must be a trimmed string Bank account holder name [PERSON…" at bounding box center [297, 244] width 574 height 409
drag, startPoint x: 205, startPoint y: 160, endPoint x: 283, endPoint y: 160, distance: 78.1
click at [283, 160] on div "Beneficiary account nickname [PERSON_NAME] [PERSON_NAME] Postal code [GEOGRAPHI…" at bounding box center [296, 228] width 181 height 152
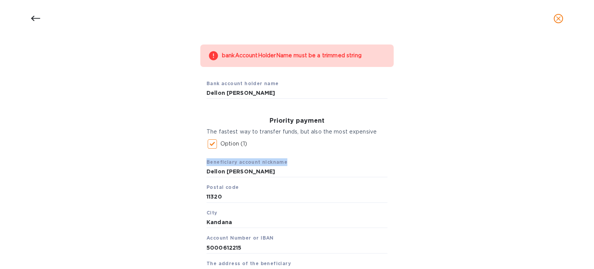
copy b "Beneficiary account nickname"
click at [238, 91] on input "Dellon [PERSON_NAME]" at bounding box center [296, 93] width 181 height 12
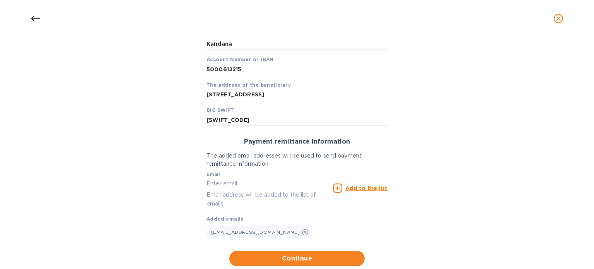
scroll to position [263, 0]
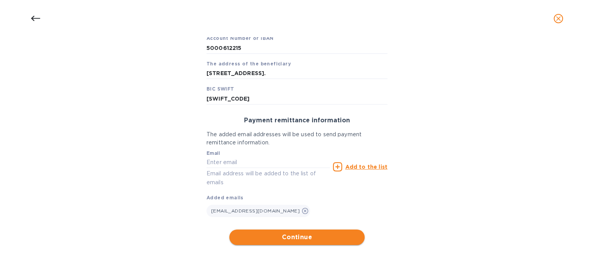
type input "[PERSON_NAME]"
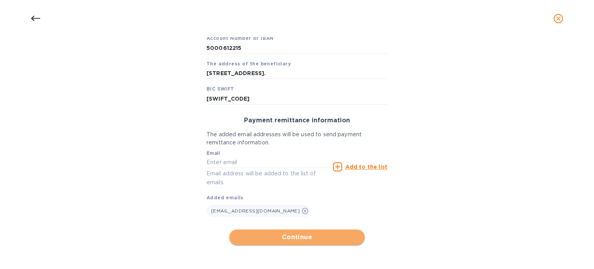
click at [306, 236] on span "Continue" at bounding box center [296, 236] width 123 height 9
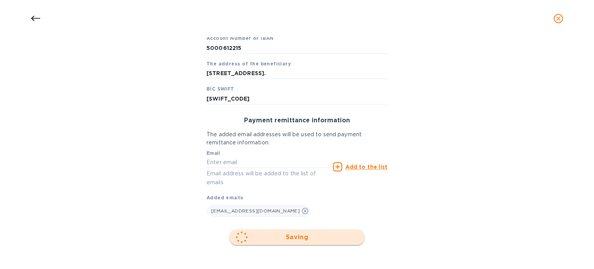
scroll to position [143, 0]
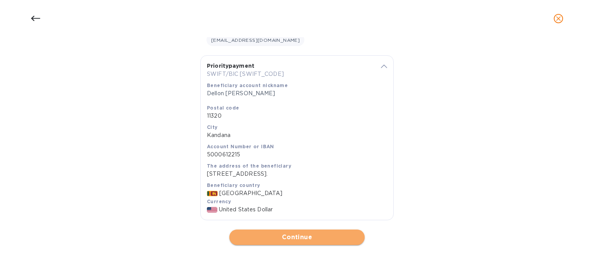
click at [302, 235] on span "Continue" at bounding box center [296, 236] width 123 height 9
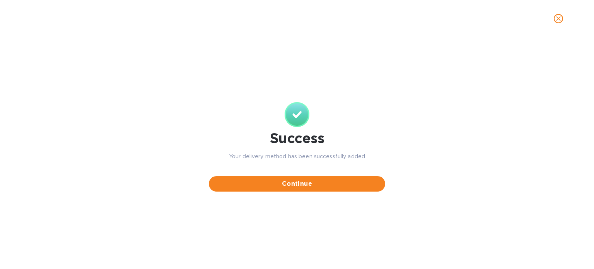
scroll to position [0, 0]
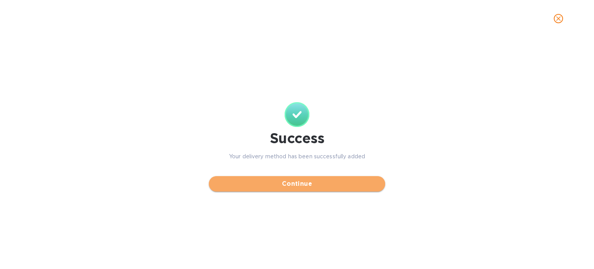
click at [317, 182] on span "Continue" at bounding box center [297, 183] width 164 height 9
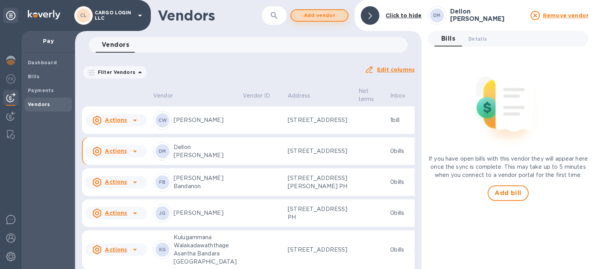
click at [322, 17] on span "Add vendor" at bounding box center [319, 15] width 44 height 9
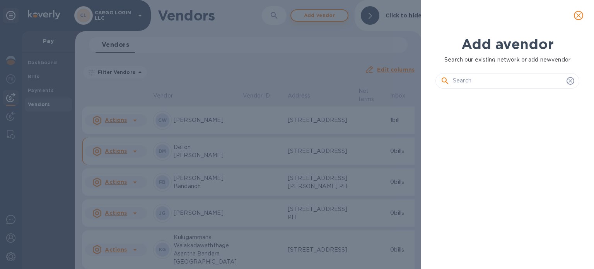
scroll to position [148, 147]
click at [462, 79] on input "text" at bounding box center [508, 81] width 111 height 12
paste input "D N [PERSON_NAME]"
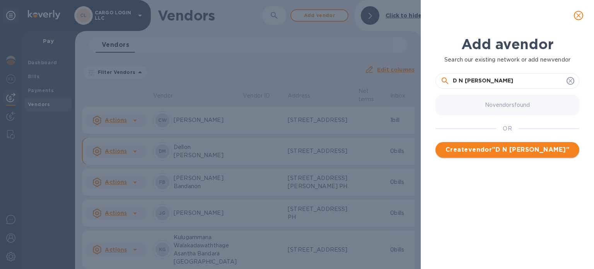
type input "D N [PERSON_NAME]"
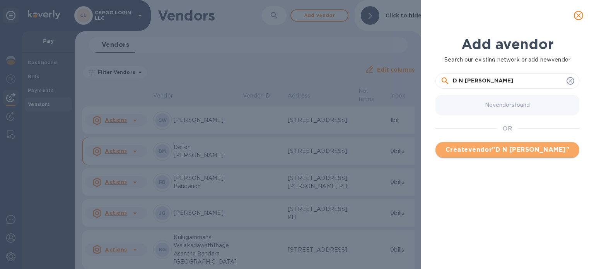
click at [489, 151] on span "Create vendor " D N [PERSON_NAME] "" at bounding box center [507, 149] width 131 height 9
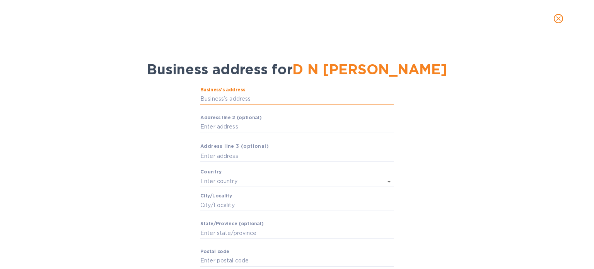
click at [252, 100] on input "Business’s аddress" at bounding box center [296, 99] width 193 height 12
paste input "NO 200/D , SEEWALI MAWATHA"
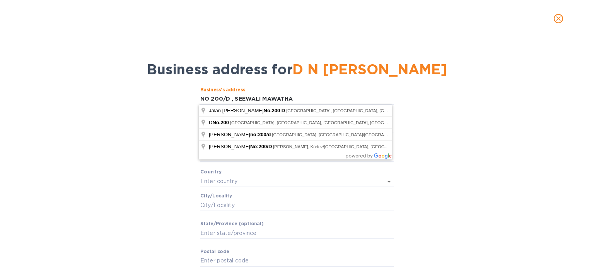
type input "NO 200/D , SEEWALI MAWATHA"
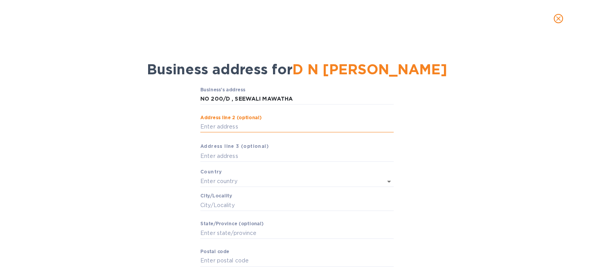
paste input "WEWALA , DOMPE"
click at [244, 125] on input "WEWALA , DOMPE" at bounding box center [296, 127] width 193 height 12
type input "WEWALA , DOMPE"
click at [224, 154] on input "text" at bounding box center [296, 156] width 193 height 12
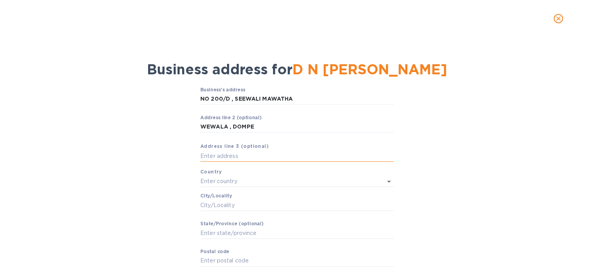
paste input "DOMPE"
type input "DOMPE"
click at [259, 125] on input "WEWALA , DOMPE" at bounding box center [296, 127] width 193 height 12
type input "WEWALA"
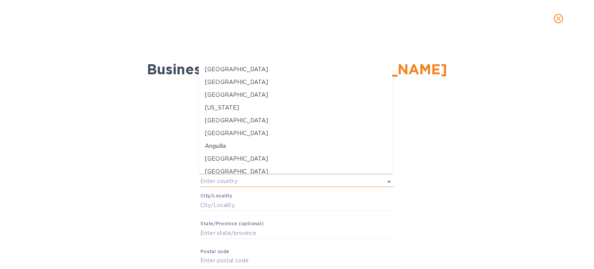
click at [282, 180] on input "text" at bounding box center [286, 181] width 172 height 11
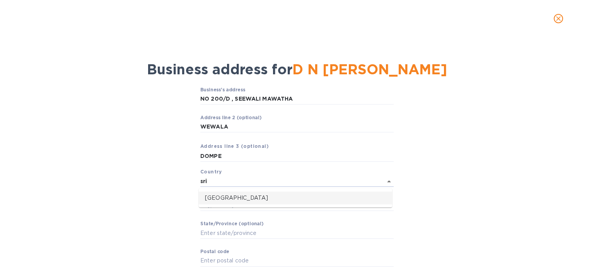
click at [273, 193] on li "[GEOGRAPHIC_DATA]" at bounding box center [295, 197] width 193 height 13
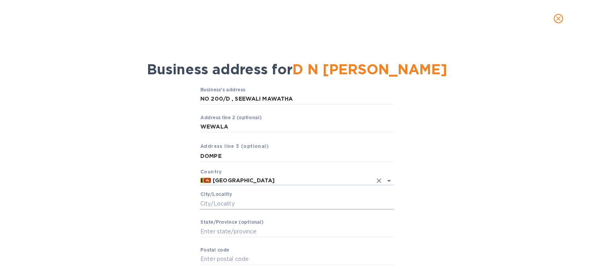
type input "[GEOGRAPHIC_DATA]"
click at [267, 201] on input "Сity/Locаlity" at bounding box center [296, 204] width 193 height 12
paste input "DOMPE"
type input "DOMPE"
click at [274, 232] on input "Stаte/Province (optional)" at bounding box center [296, 231] width 193 height 12
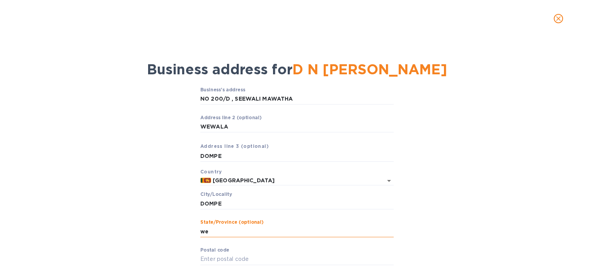
type input "[GEOGRAPHIC_DATA]"
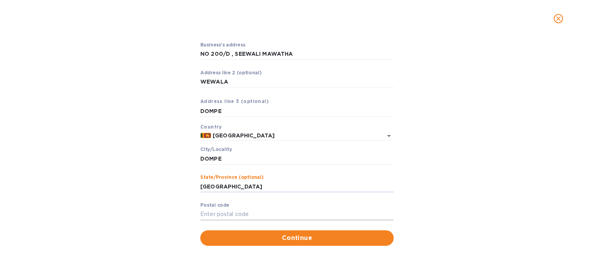
click at [259, 211] on input "Pоstal cоde" at bounding box center [296, 214] width 193 height 12
paste input "11680"
type input "11680"
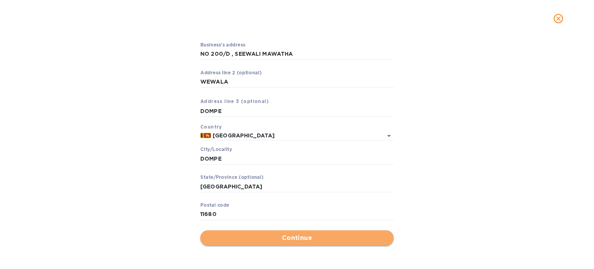
click at [298, 237] on span "Continue" at bounding box center [296, 237] width 181 height 9
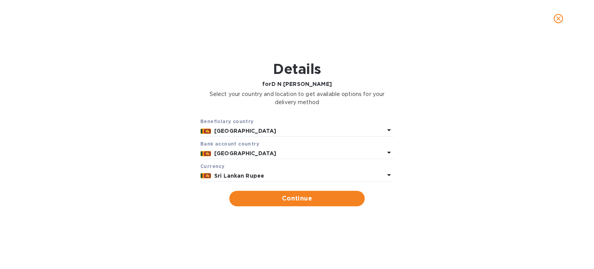
click at [278, 175] on p "Sri Lankan Rupee" at bounding box center [299, 176] width 170 height 8
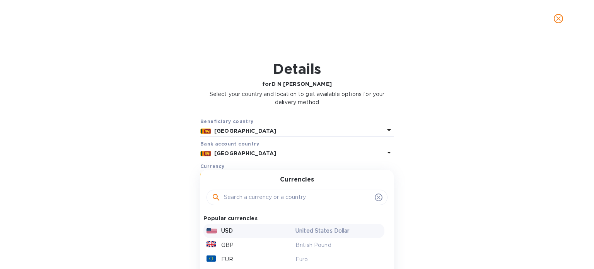
click at [251, 233] on div "USD" at bounding box center [249, 230] width 89 height 11
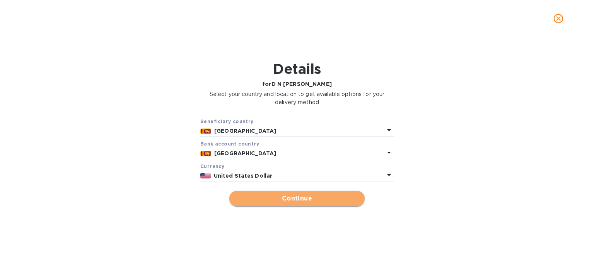
click at [280, 192] on button "Continue" at bounding box center [296, 198] width 135 height 15
type input "D N [PERSON_NAME]"
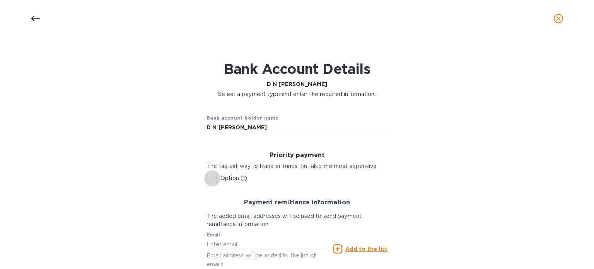
click at [213, 179] on input "Option (1)" at bounding box center [212, 178] width 16 height 16
checkbox input "true"
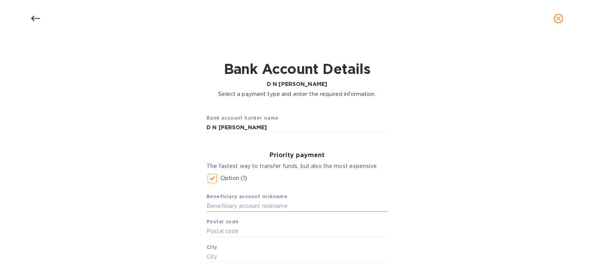
click at [298, 205] on input "text" at bounding box center [296, 206] width 181 height 12
paste input "D N [PERSON_NAME]"
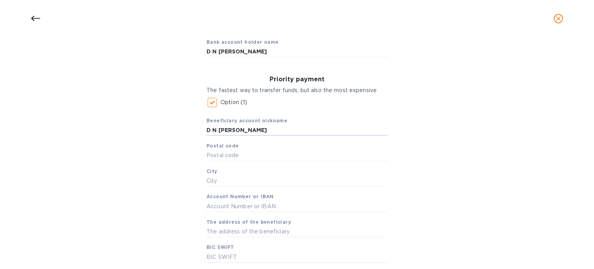
scroll to position [77, 0]
type input "D N [PERSON_NAME]"
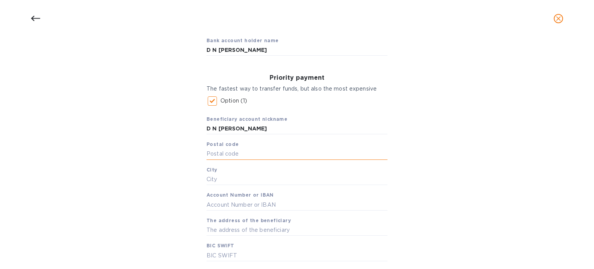
click at [244, 154] on input "text" at bounding box center [296, 154] width 181 height 12
paste input "11680"
type input "11680"
click at [246, 181] on input "text" at bounding box center [296, 180] width 181 height 12
paste input "DOMPE"
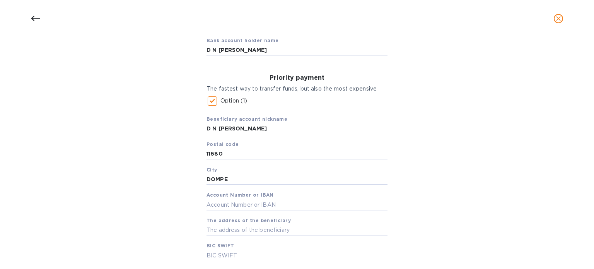
type input "DOMPE"
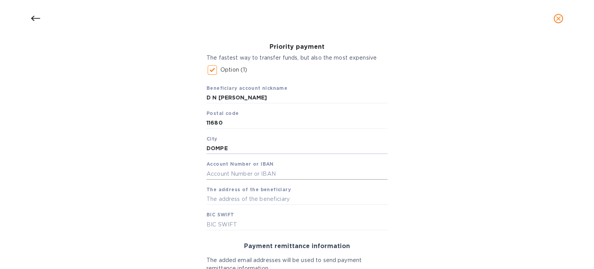
click at [242, 171] on input "text" at bounding box center [296, 174] width 181 height 12
paste input "270020006643"
type input "270020006643"
click at [276, 198] on input "text" at bounding box center [296, 199] width 181 height 12
paste input "NO 200/D , SEEWALI MAWATHA , [GEOGRAPHIC_DATA] , DOMPE , [GEOGRAPHIC_DATA] // 1…"
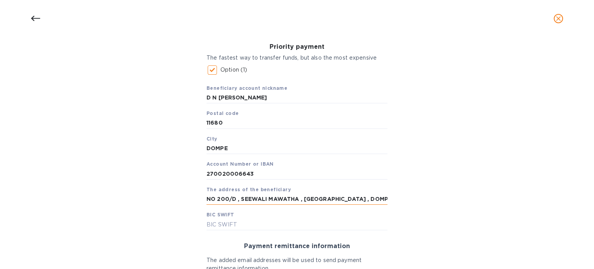
scroll to position [0, 38]
click at [362, 197] on input "NO 200/D , SEEWALI MAWATHA , [GEOGRAPHIC_DATA] , DOMPE , [GEOGRAPHIC_DATA] // 1…" at bounding box center [296, 199] width 181 height 12
click at [387, 198] on div "Priority payment The fastest way to transfer funds, but also the most expensive…" at bounding box center [296, 136] width 193 height 199
click at [376, 198] on input "[STREET_ADDRESS] //" at bounding box center [296, 199] width 181 height 12
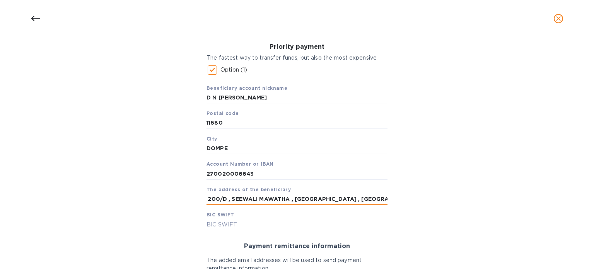
scroll to position [0, 7]
type input "NO 200/D , SEEWALI MAWATHA , [GEOGRAPHIC_DATA] , [GEOGRAPHIC_DATA] , [GEOGRAPHI…"
click at [281, 223] on input "text" at bounding box center [296, 224] width 181 height 12
paste input "[SWIFT_CODE]"
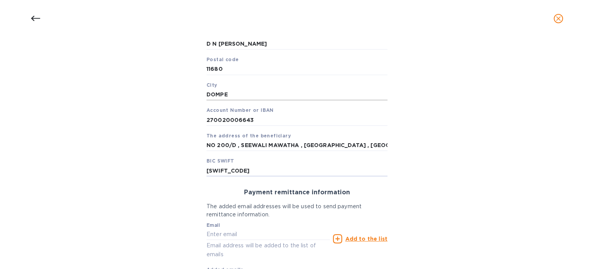
scroll to position [162, 0]
type input "[SWIFT_CODE]"
click at [255, 233] on input "text" at bounding box center [267, 234] width 123 height 12
paste input "[EMAIL_ADDRESS][DOMAIN_NAME]"
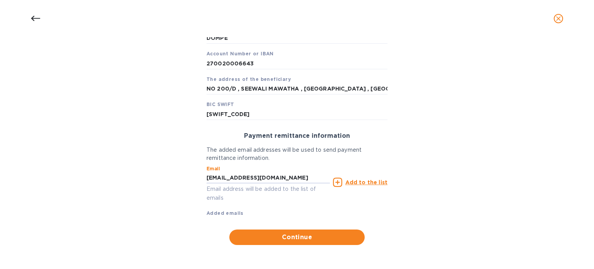
type input "[EMAIL_ADDRESS][DOMAIN_NAME]"
click at [352, 182] on u "Add to the list" at bounding box center [366, 182] width 42 height 6
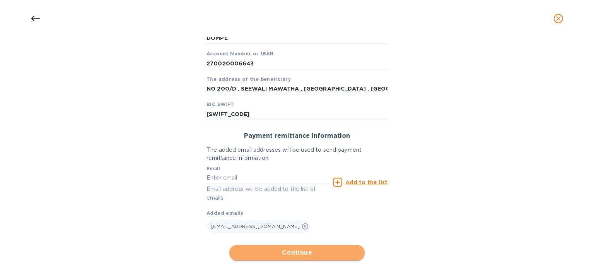
click at [305, 255] on span "Continue" at bounding box center [296, 252] width 123 height 9
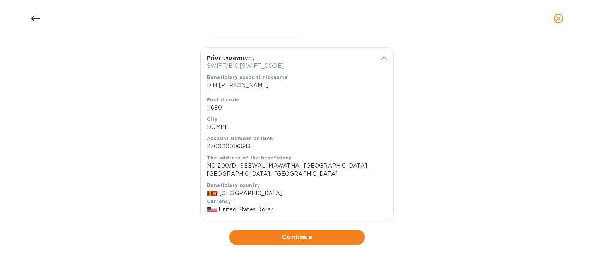
scroll to position [151, 0]
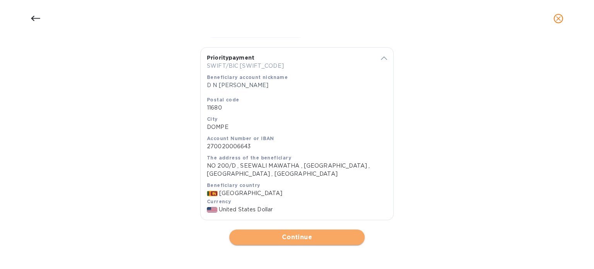
click at [329, 237] on span "Continue" at bounding box center [296, 236] width 123 height 9
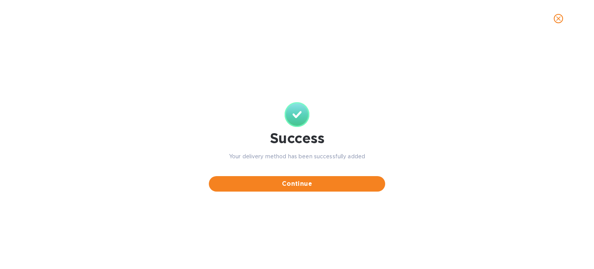
scroll to position [0, 0]
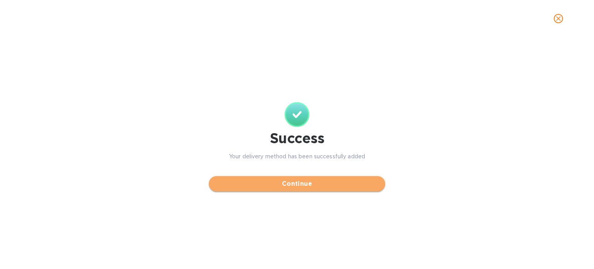
click at [326, 186] on span "Continue" at bounding box center [297, 183] width 164 height 9
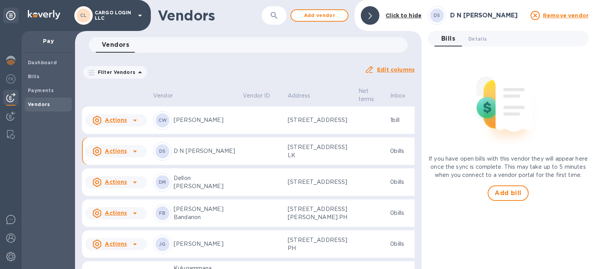
click at [256, 165] on td at bounding box center [262, 151] width 45 height 28
click at [481, 39] on span "Details 0" at bounding box center [477, 39] width 19 height 8
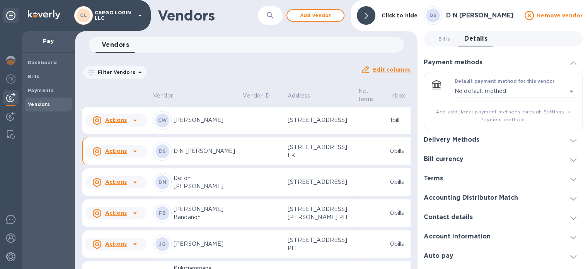
scroll to position [6, 0]
click at [479, 194] on h3 "Accounting Distributor Match" at bounding box center [471, 197] width 94 height 7
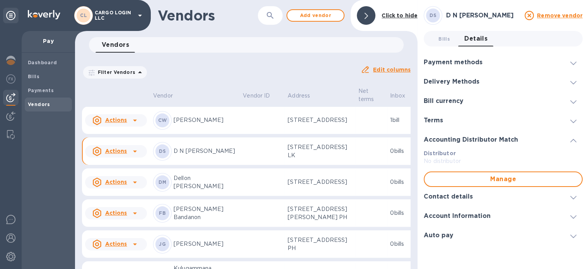
click at [468, 193] on h3 "Contact details" at bounding box center [448, 196] width 49 height 7
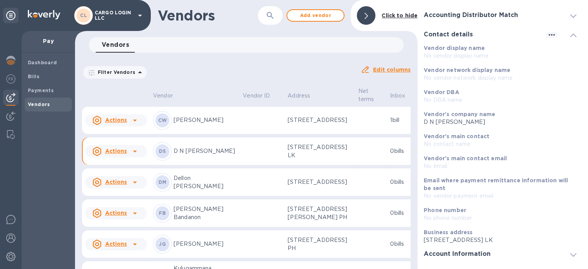
scroll to position [147, 0]
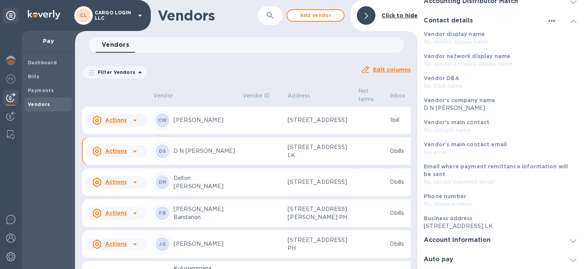
click at [483, 236] on h3 "Account Information" at bounding box center [457, 239] width 67 height 7
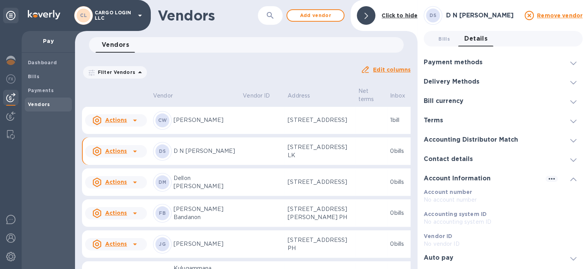
click at [470, 59] on h3 "Payment methods" at bounding box center [453, 62] width 59 height 7
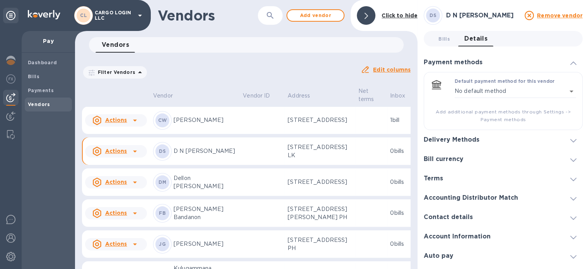
click at [486, 194] on h3 "Accounting Distributor Match" at bounding box center [471, 197] width 94 height 7
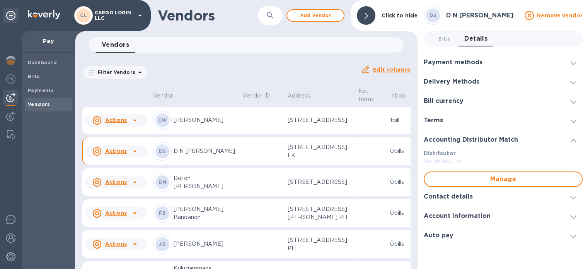
click at [469, 97] on div "Bill currency" at bounding box center [447, 100] width 46 height 7
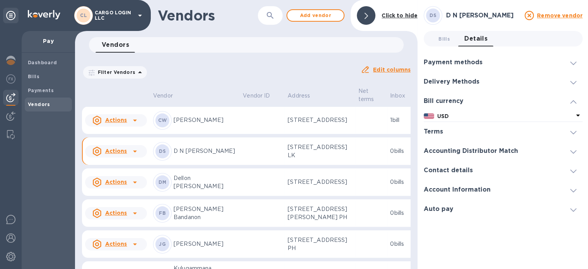
click at [489, 62] on div at bounding box center [523, 62] width 69 height 0
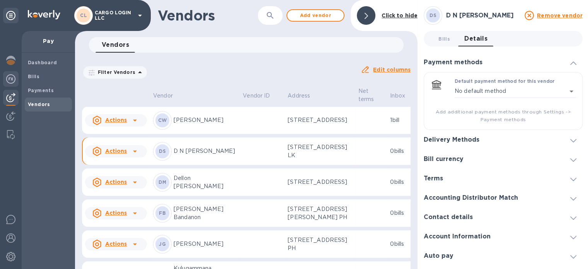
click at [11, 78] on img at bounding box center [10, 78] width 9 height 9
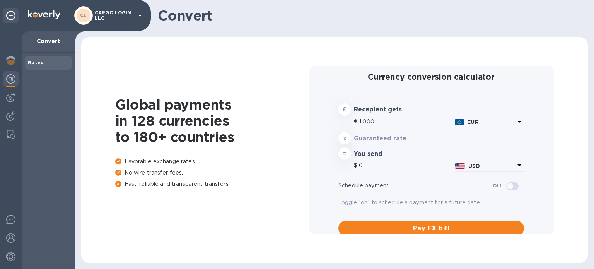
type input "1,177.57"
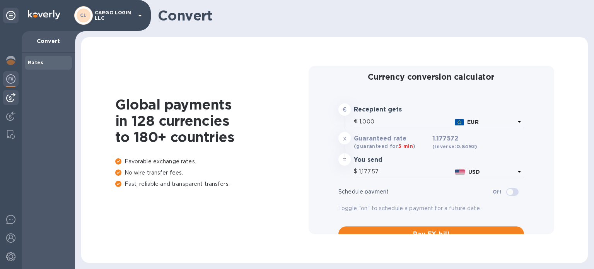
click at [9, 96] on img at bounding box center [10, 97] width 9 height 9
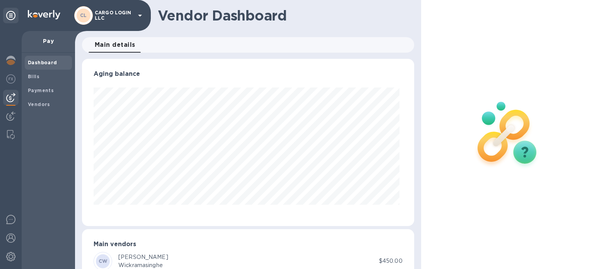
scroll to position [24, 0]
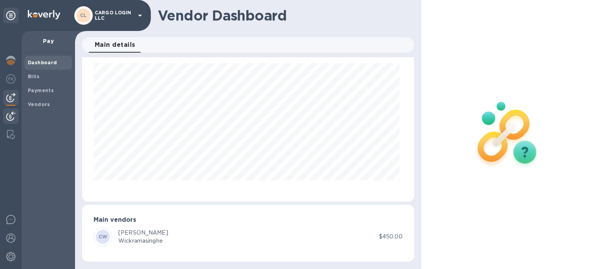
click at [10, 116] on img at bounding box center [10, 115] width 9 height 9
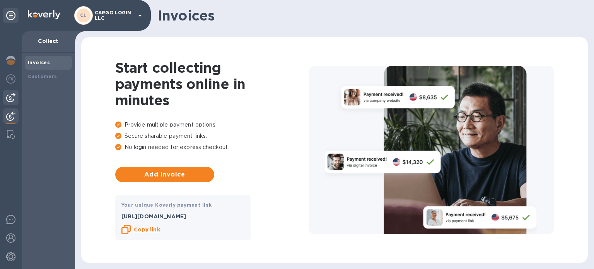
click at [7, 97] on img at bounding box center [10, 97] width 9 height 9
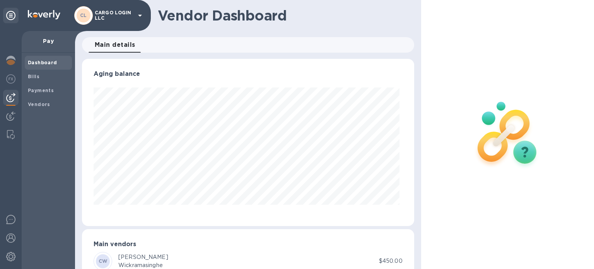
scroll to position [167, 329]
click at [40, 90] on b "Payments" at bounding box center [41, 90] width 26 height 6
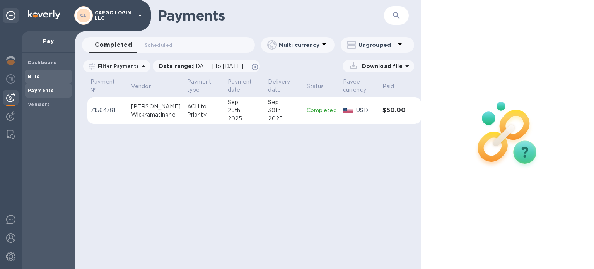
click at [41, 76] on span "Bills" at bounding box center [48, 77] width 41 height 8
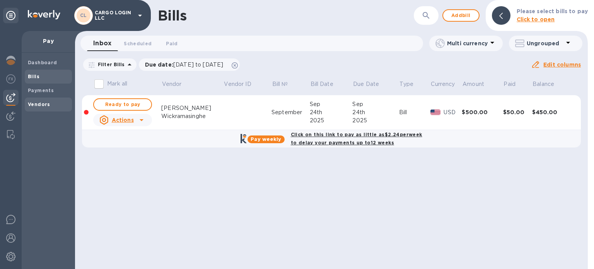
click at [41, 101] on b "Vendors" at bounding box center [39, 104] width 22 height 6
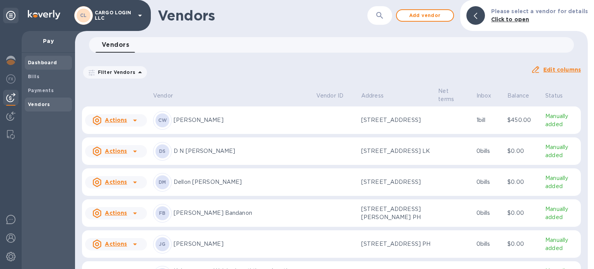
click at [47, 61] on b "Dashboard" at bounding box center [42, 63] width 29 height 6
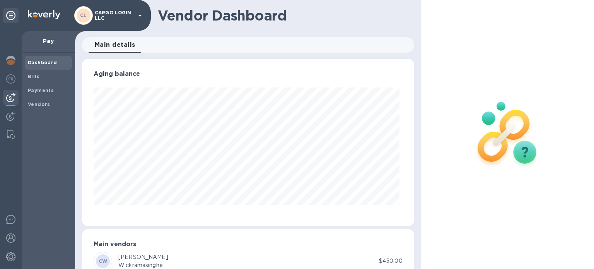
scroll to position [24, 0]
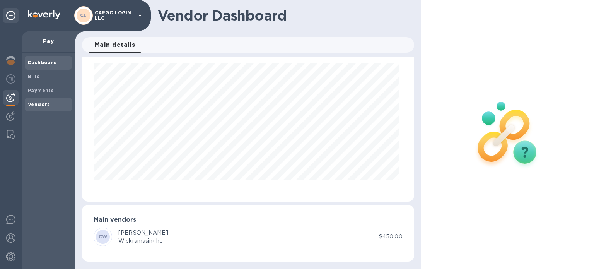
click at [37, 107] on b "Vendors" at bounding box center [39, 104] width 22 height 6
